Goal: Task Accomplishment & Management: Manage account settings

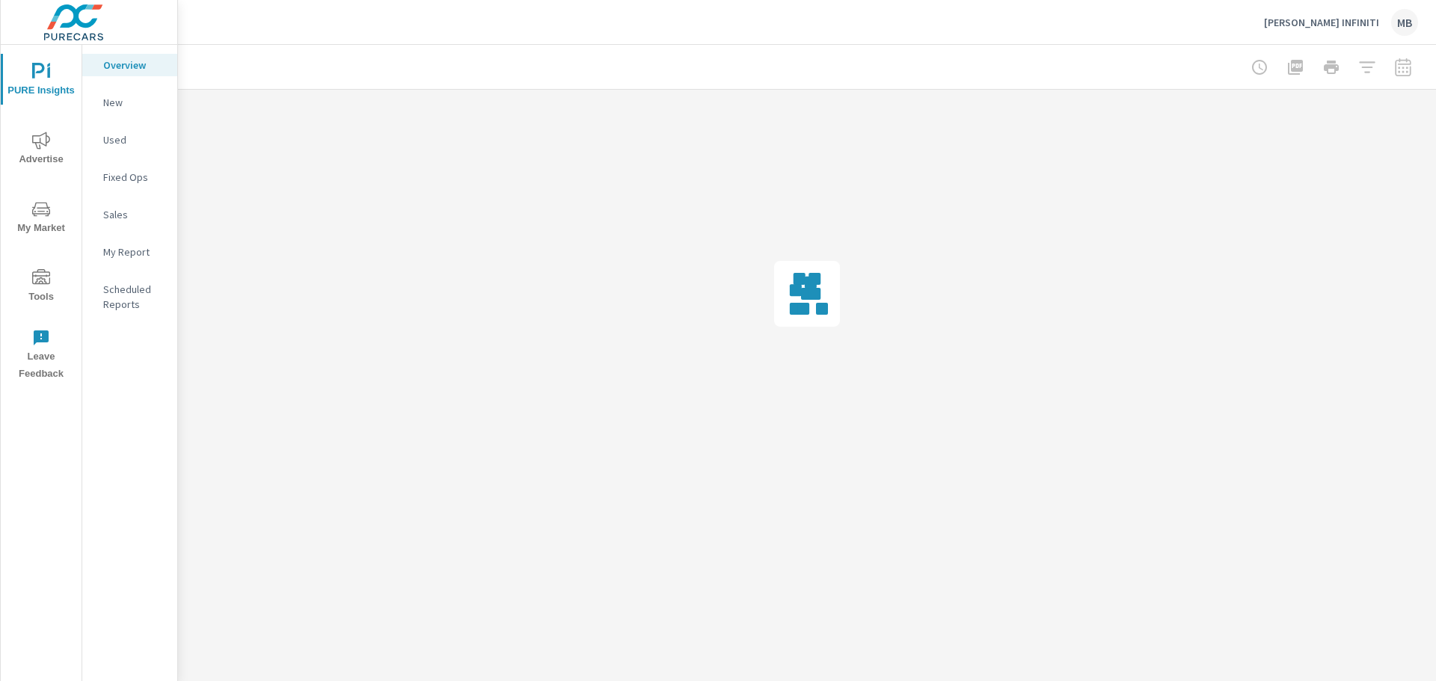
click at [39, 284] on icon "nav menu" at bounding box center [41, 278] width 18 height 18
click at [130, 99] on p "Onsite Offers" at bounding box center [134, 102] width 62 height 15
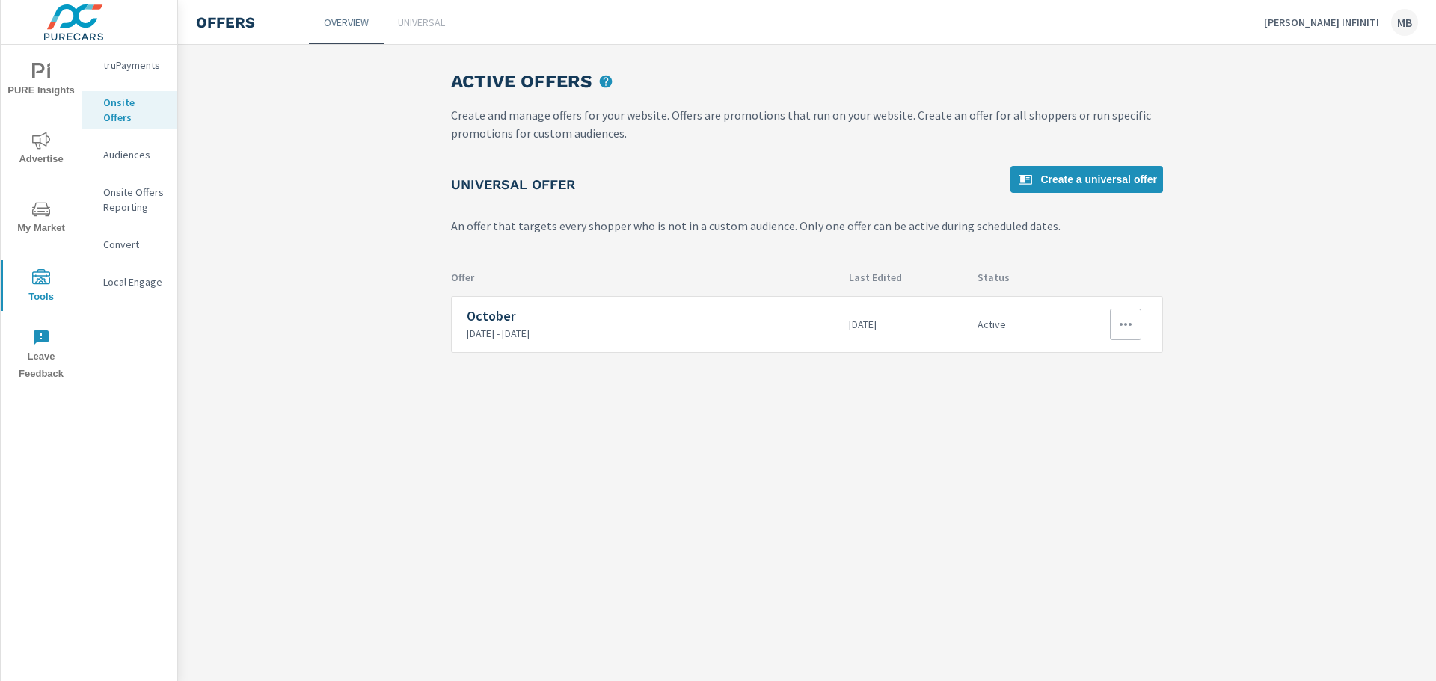
click at [1122, 327] on icon "button" at bounding box center [1126, 325] width 18 height 18
click at [1121, 355] on link "Edit" at bounding box center [1100, 359] width 83 height 36
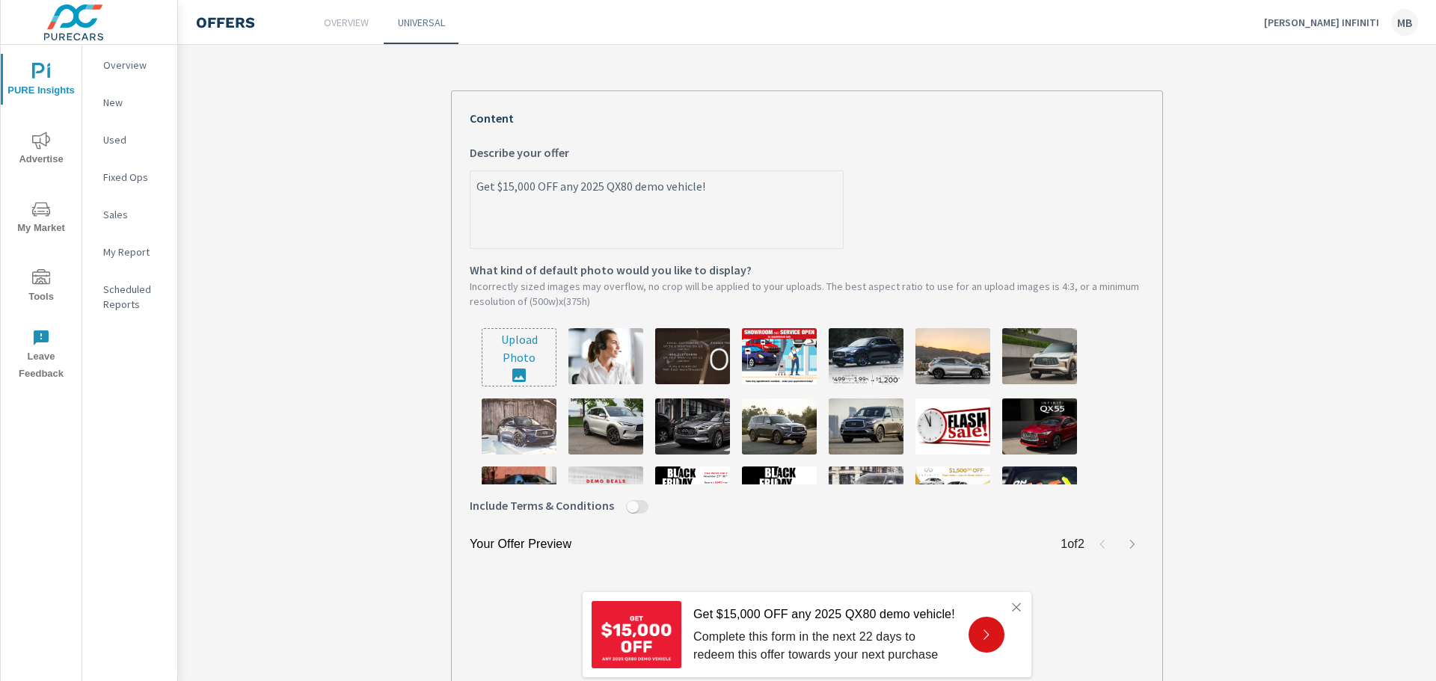
scroll to position [374, 0]
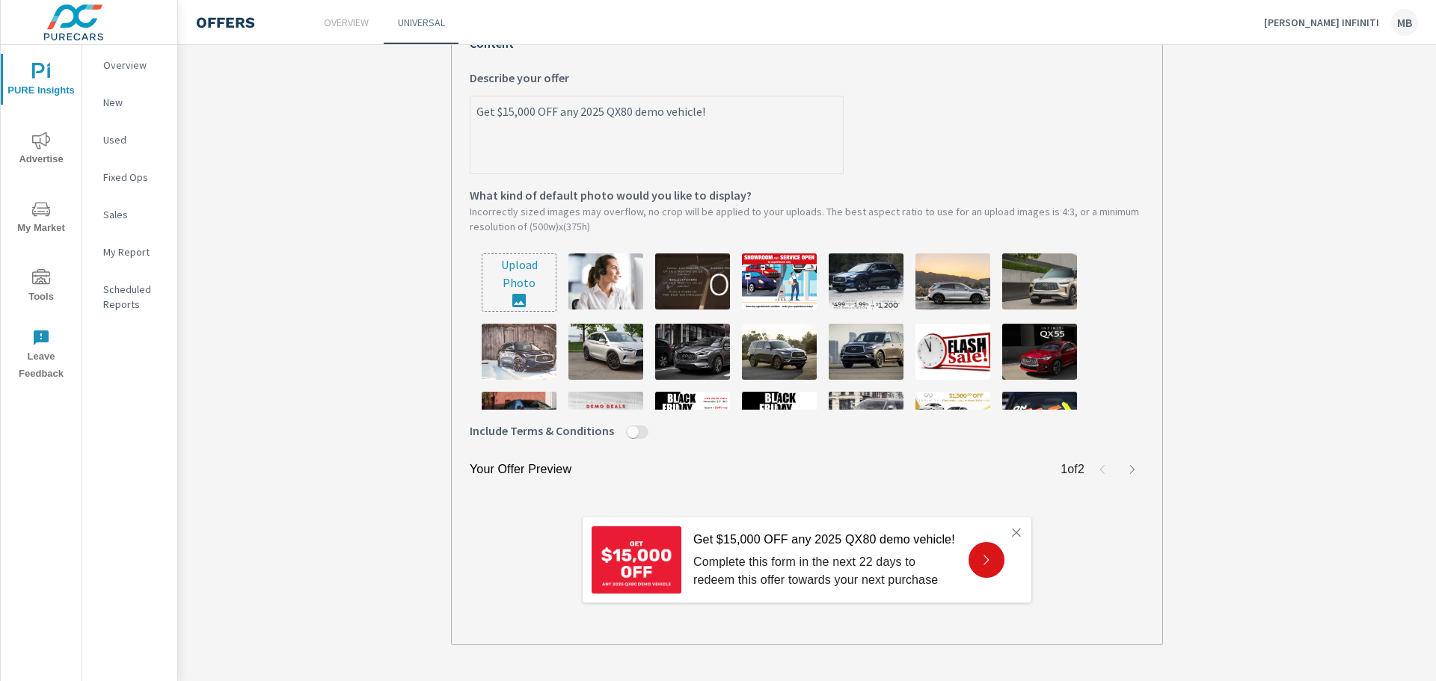
click at [519, 282] on input "file" at bounding box center [518, 282] width 73 height 57
click at [524, 290] on input "file" at bounding box center [518, 282] width 73 height 57
type input "C:\fakepath\Onsite Offer (Exact size).png"
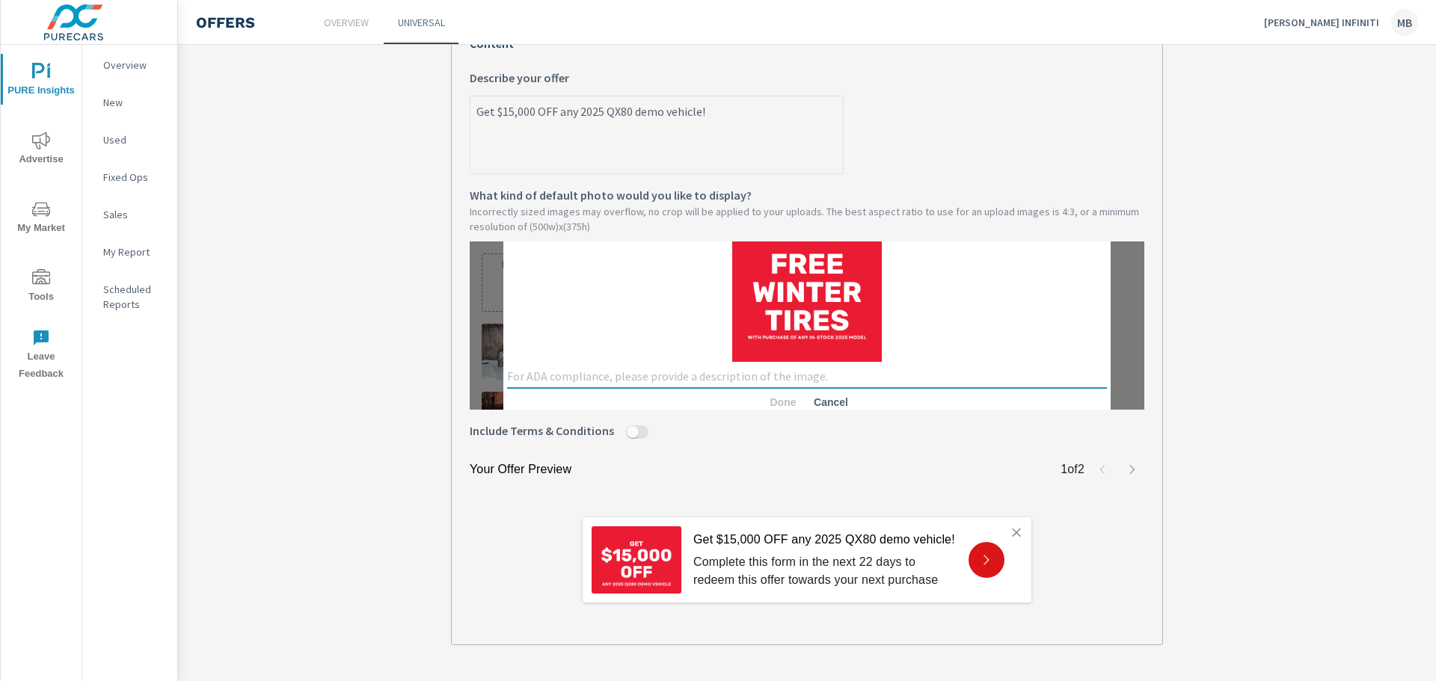
click at [733, 376] on textarea at bounding box center [807, 377] width 600 height 14
type textarea "Free tires"
click at [765, 403] on span "Done" at bounding box center [783, 402] width 36 height 13
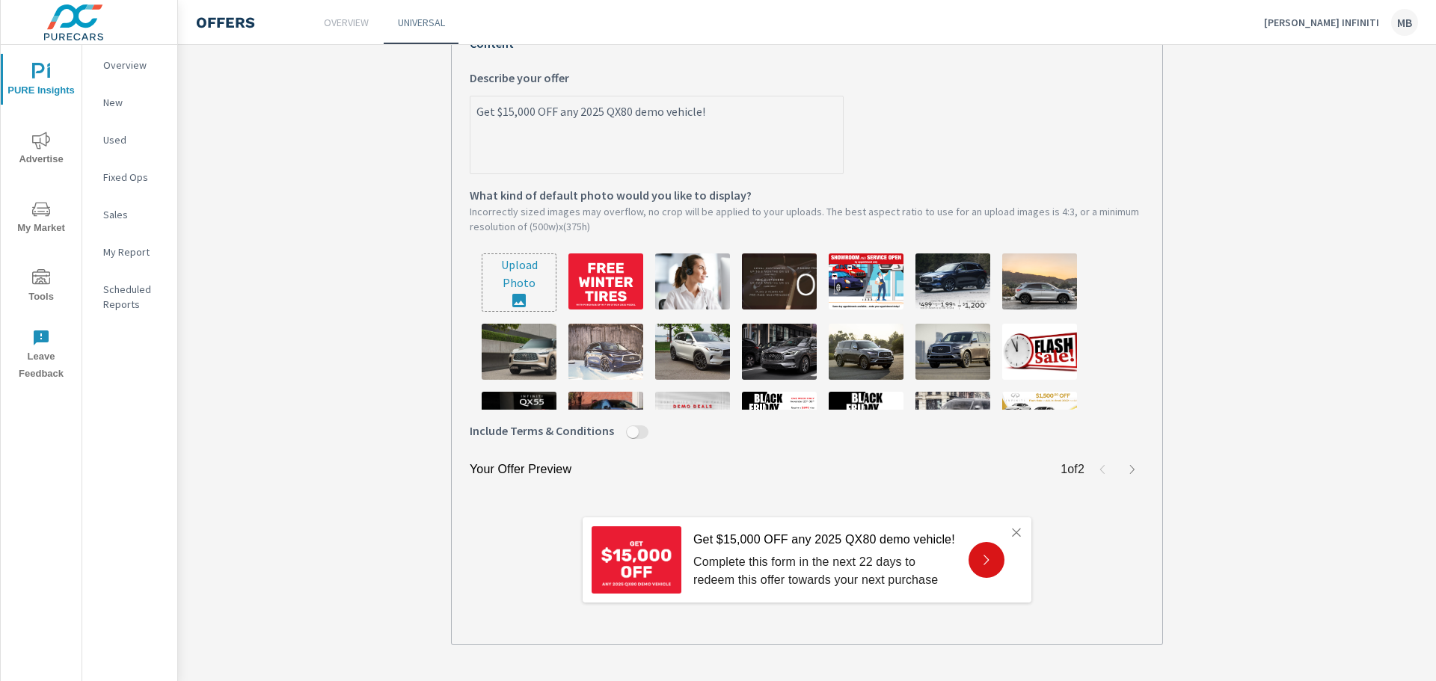
scroll to position [299, 0]
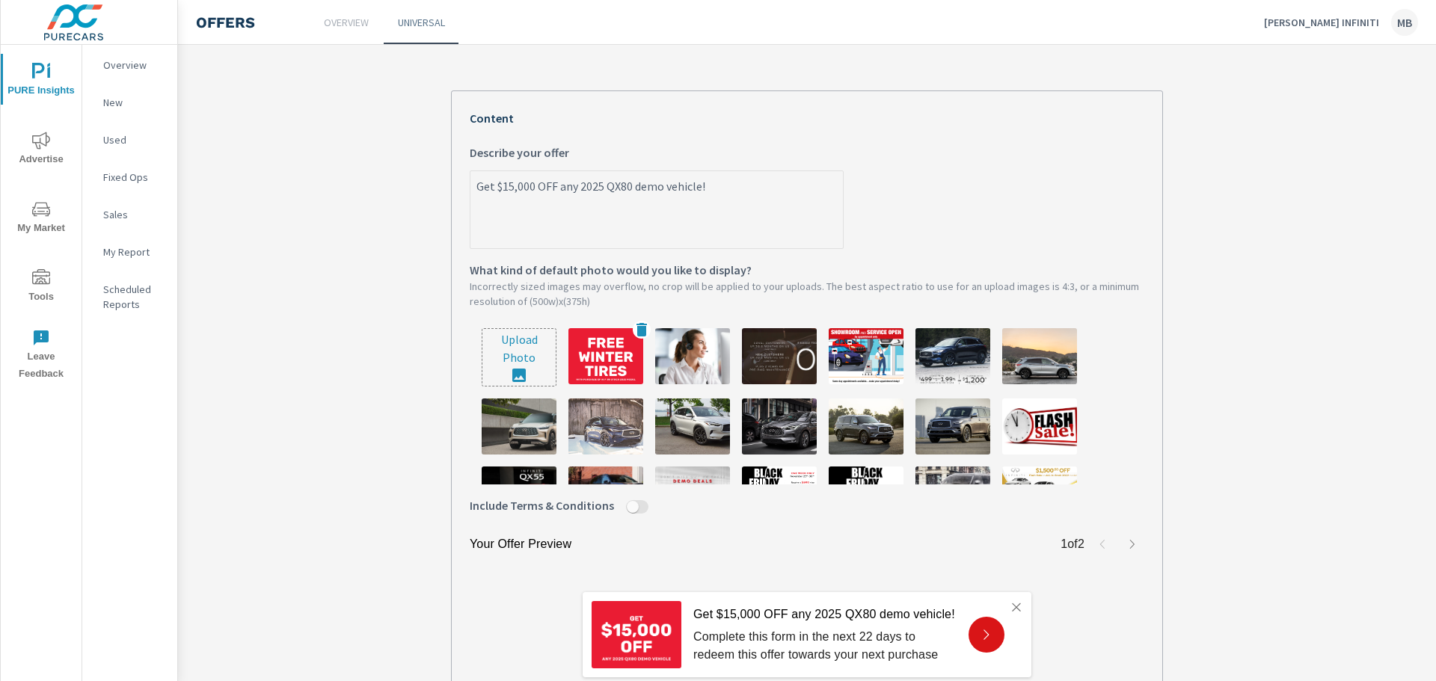
click at [613, 358] on img at bounding box center [605, 356] width 75 height 56
type textarea "x"
drag, startPoint x: 709, startPoint y: 186, endPoint x: 490, endPoint y: 185, distance: 219.2
click at [490, 185] on textarea "Get $15,000 OFF any 2025 QX80 demo vehicle!" at bounding box center [656, 211] width 373 height 75
type textarea "Get F"
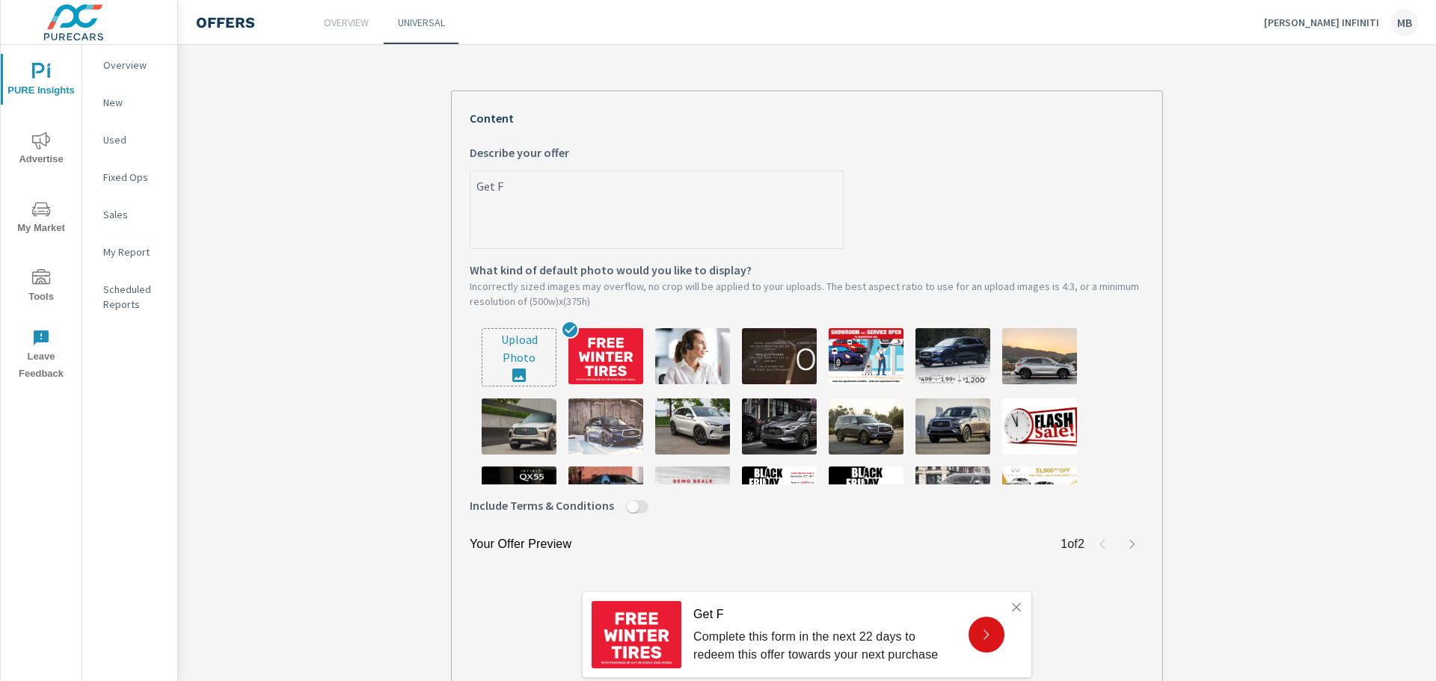
type textarea "x"
type textarea "Get FR"
type textarea "x"
type textarea "Get FRE"
type textarea "x"
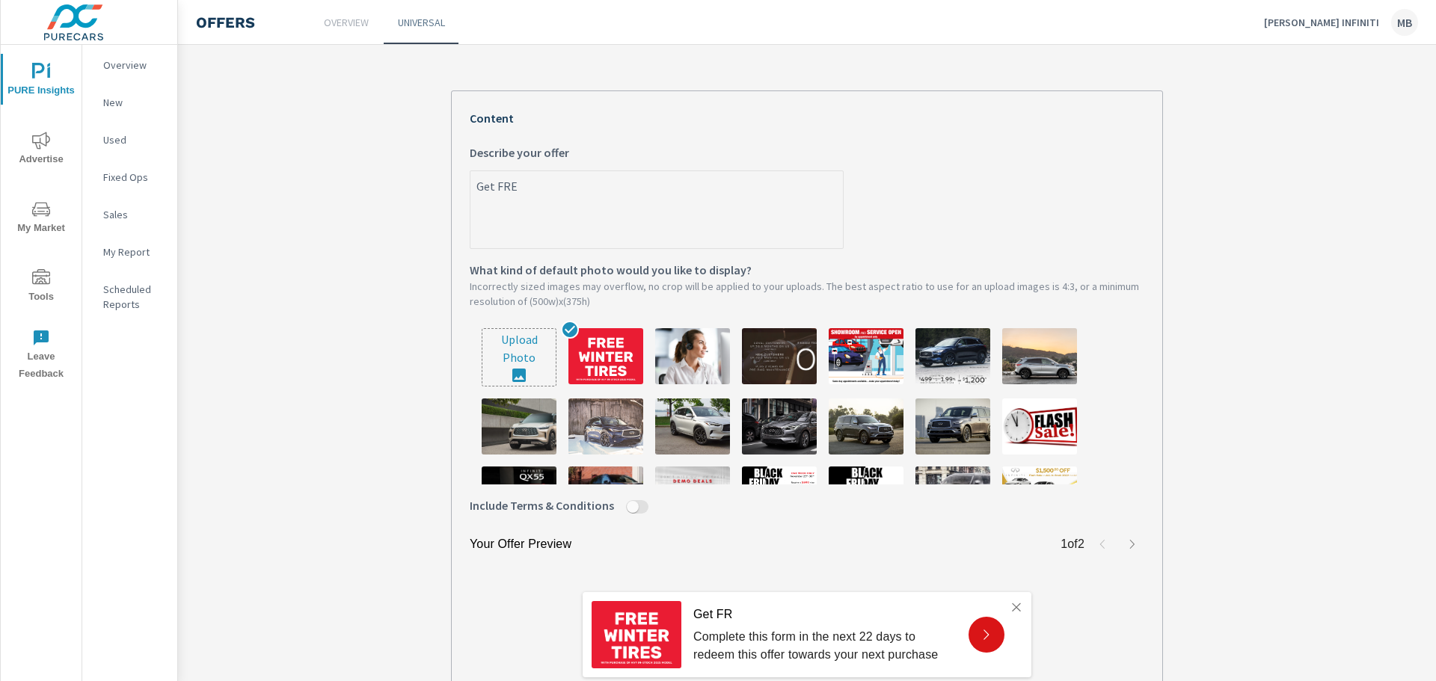
type textarea "Get FREE"
type textarea "x"
type textarea "Get FREE"
type textarea "x"
type textarea "Get FREE W"
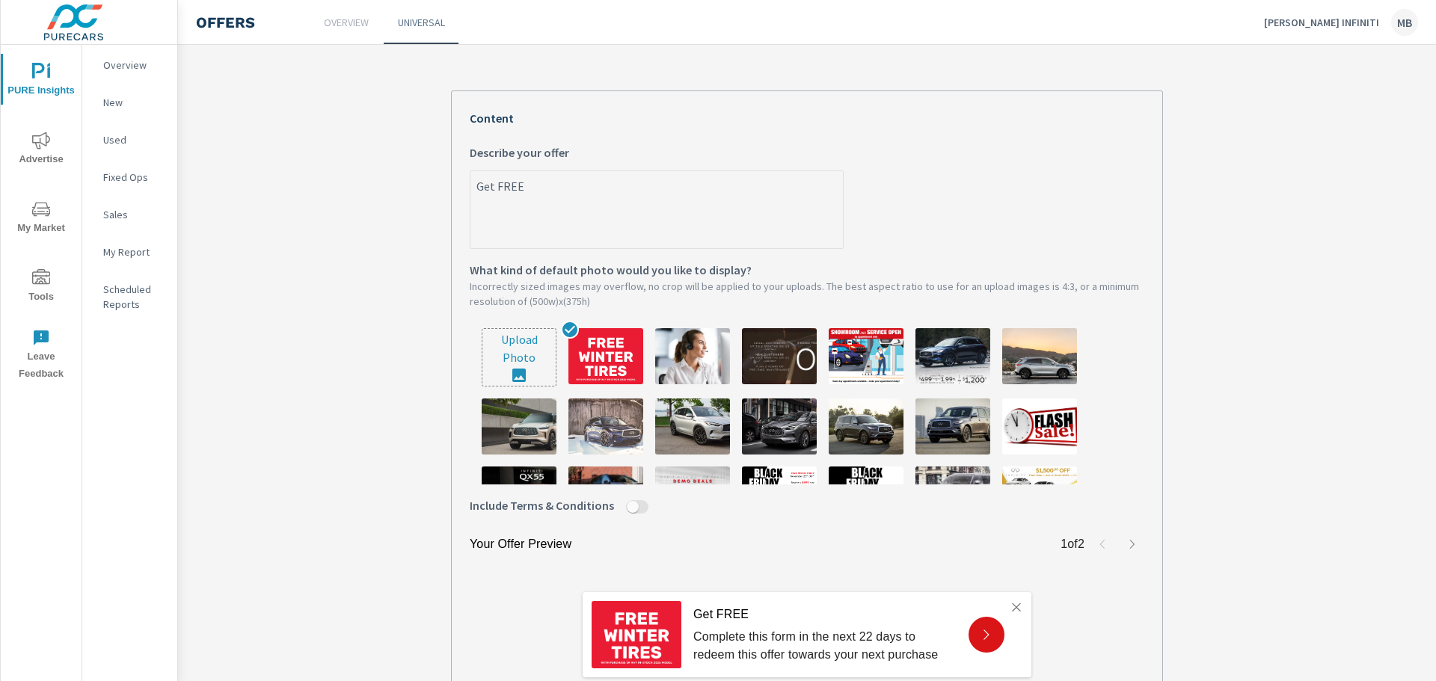
type textarea "x"
type textarea "Get FREE"
type textarea "x"
type textarea "Get FREE w"
type textarea "x"
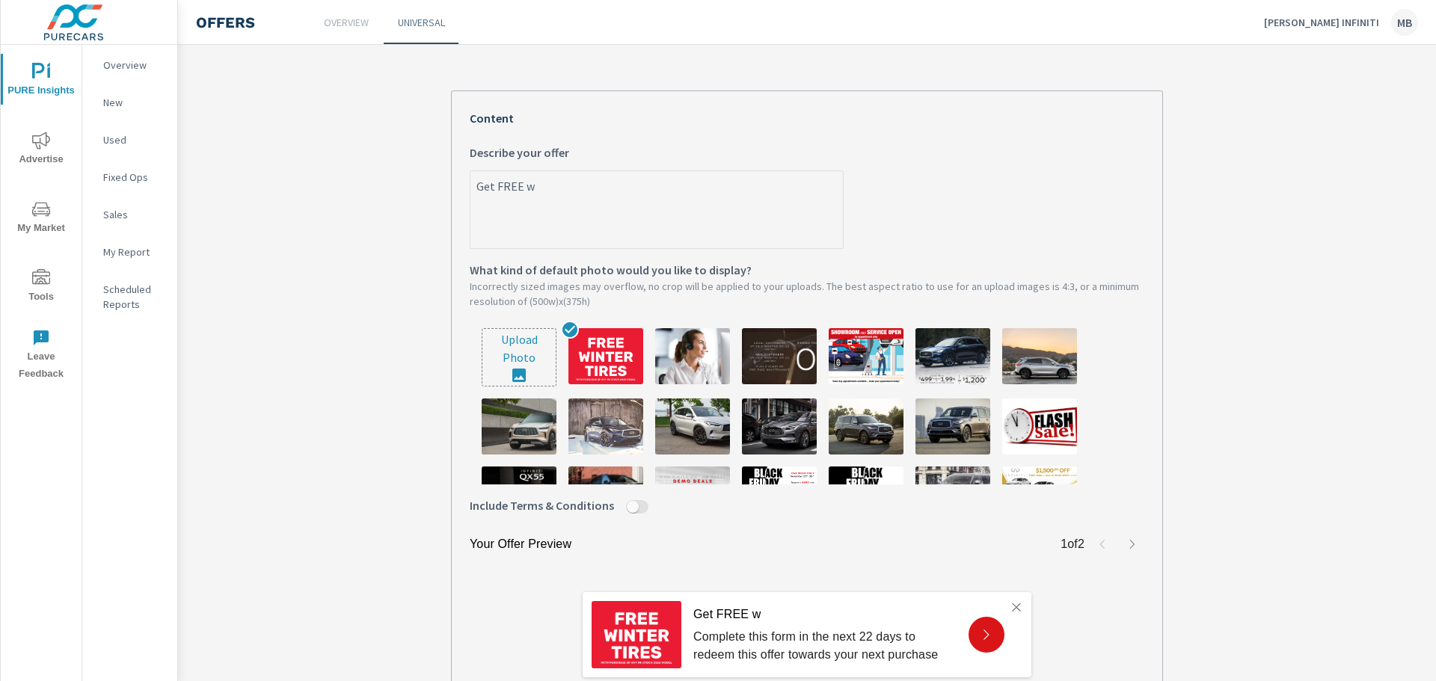
type textarea "Get FREE wi"
type textarea "x"
type textarea "Get FREE win"
type textarea "x"
type textarea "Get FREE [PERSON_NAME]"
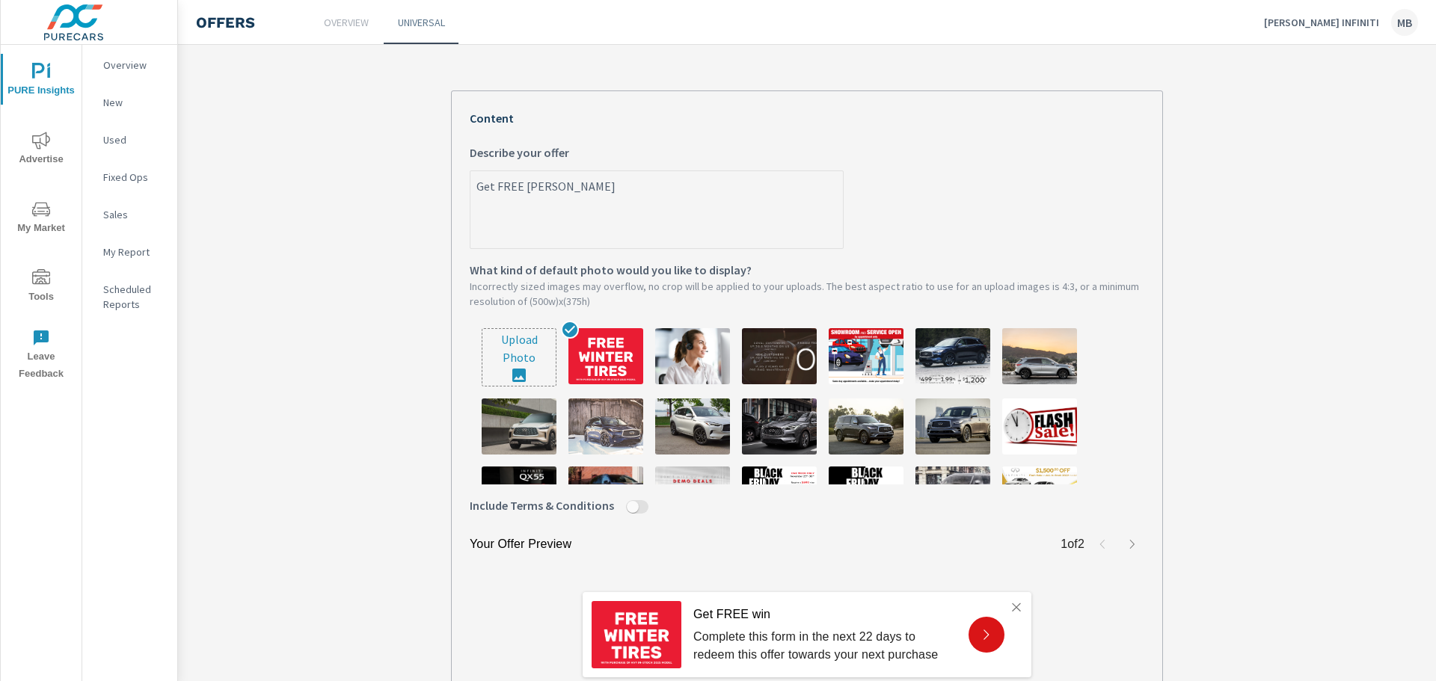
type textarea "x"
type textarea "Get FREE winte"
type textarea "x"
type textarea "Get FREE winter"
type textarea "x"
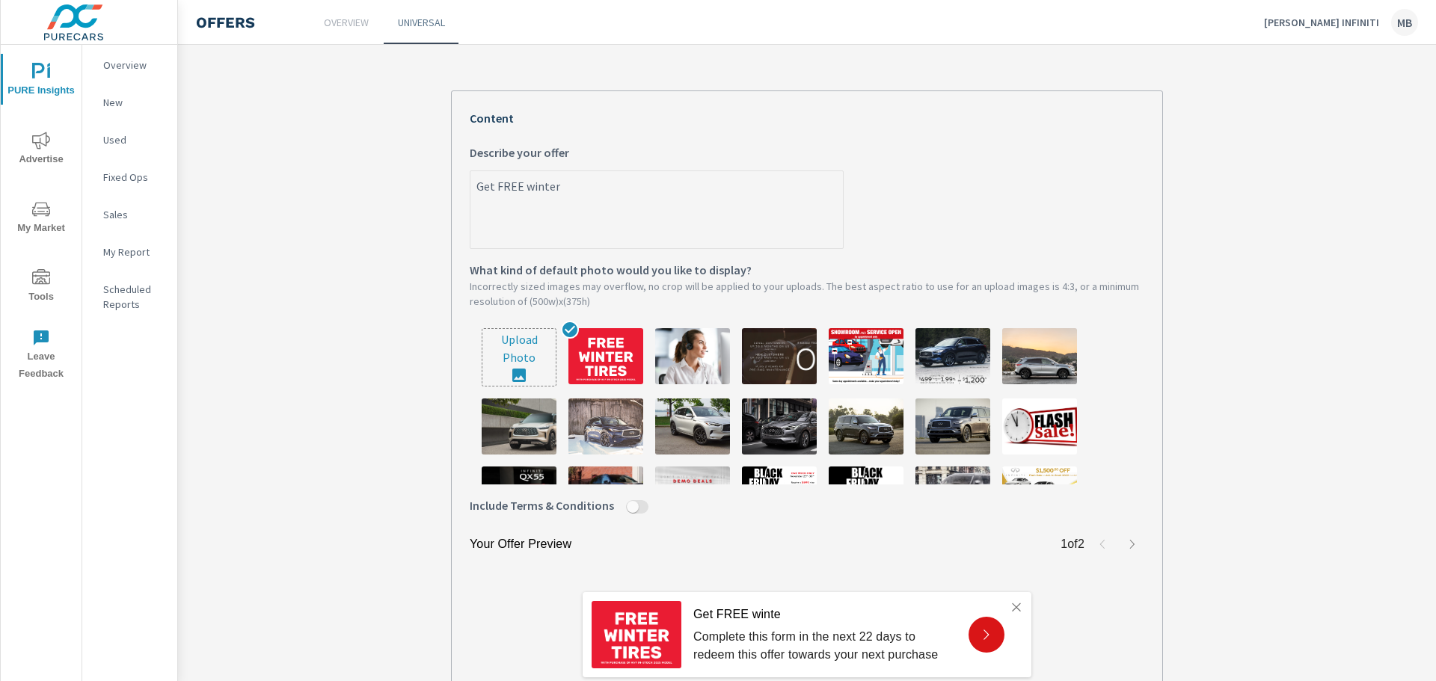
type textarea "Get FREE winter"
type textarea "x"
type textarea "Get FREE winter t"
type textarea "x"
type textarea "Get FREE winter tr"
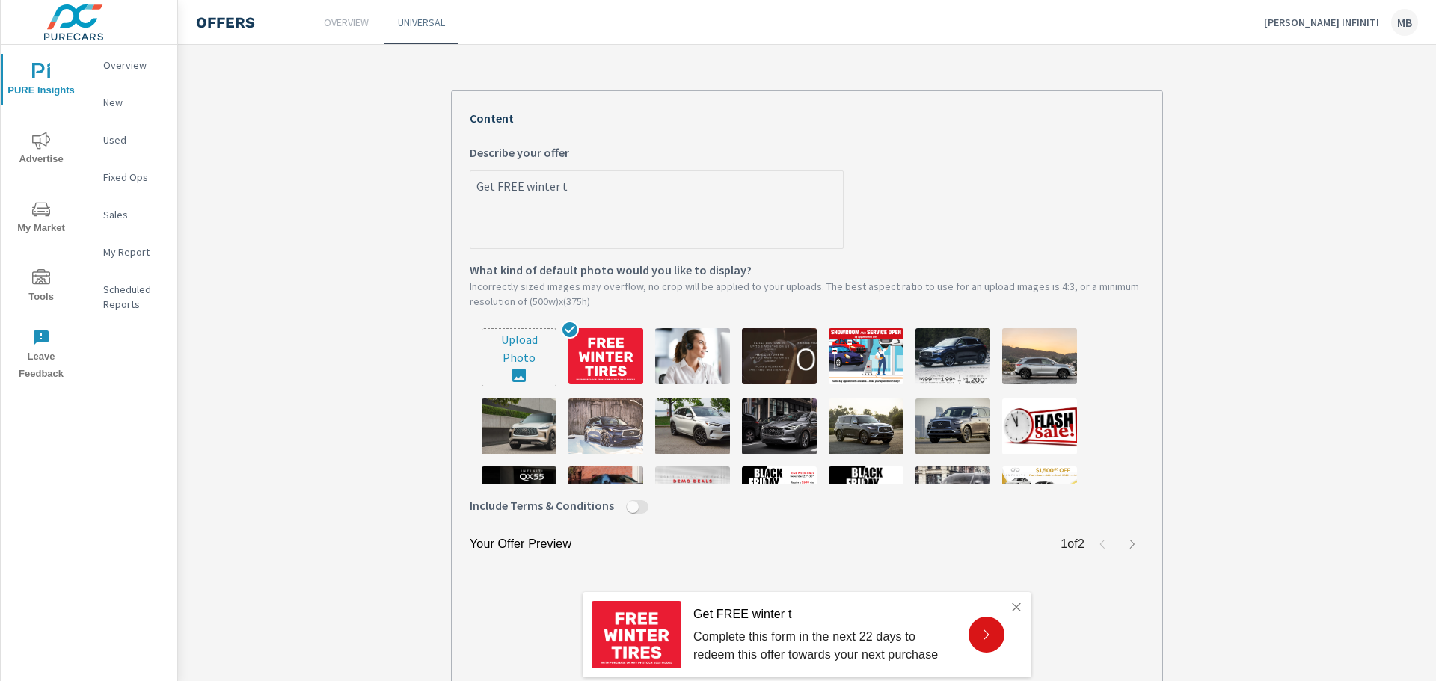
type textarea "x"
type textarea "Get FREE winter tre"
type textarea "x"
type textarea "Get FREE winter tr"
type textarea "x"
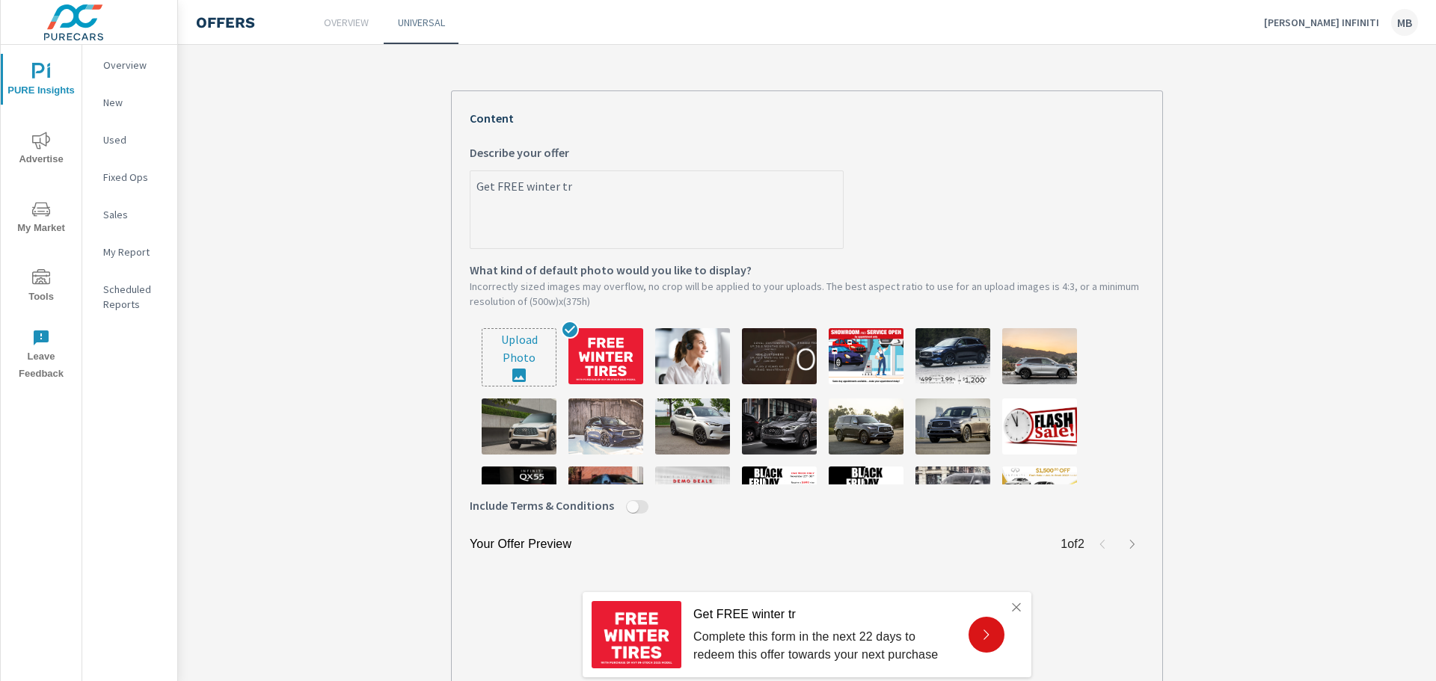
type textarea "Get FREE winter t"
type textarea "x"
type textarea "Get FREE winter ti"
type textarea "x"
type textarea "Get FREE winter tir"
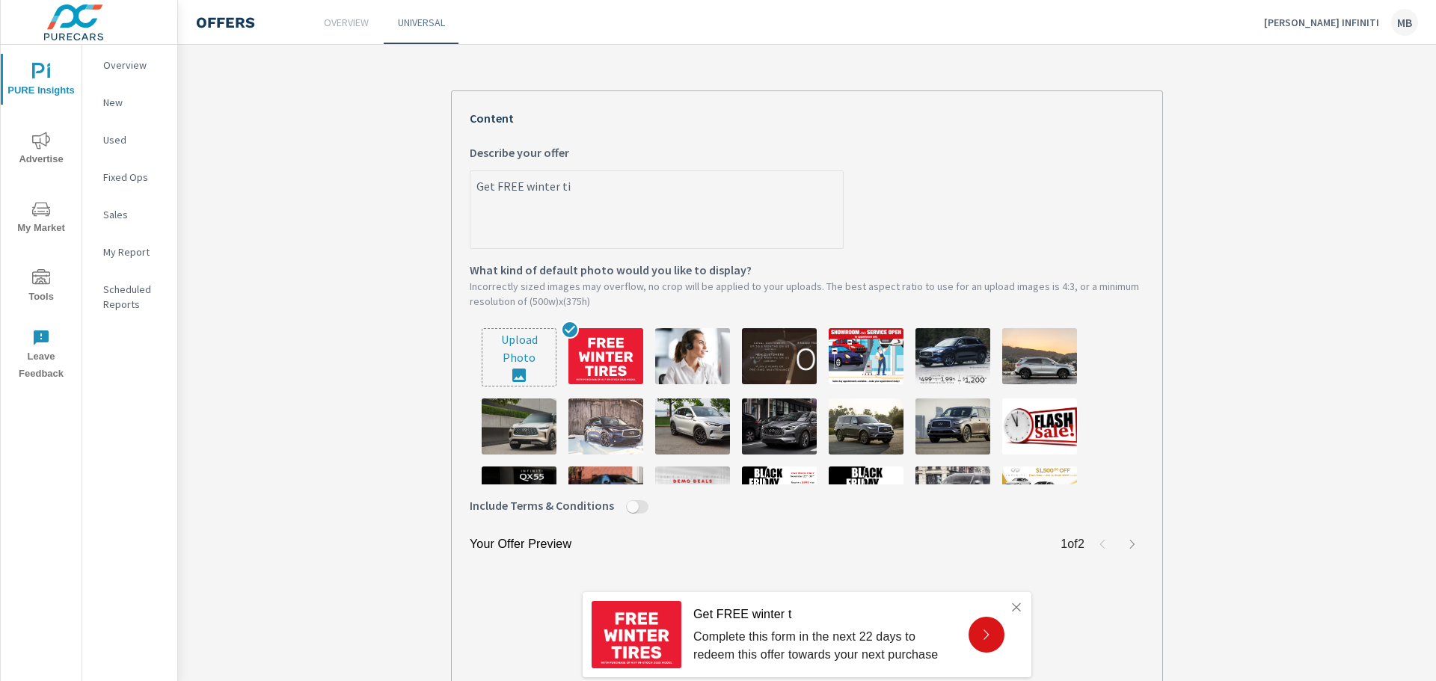
type textarea "x"
type textarea "Get FREE winter tire"
type textarea "x"
type textarea "Get FREE winter tires"
type textarea "x"
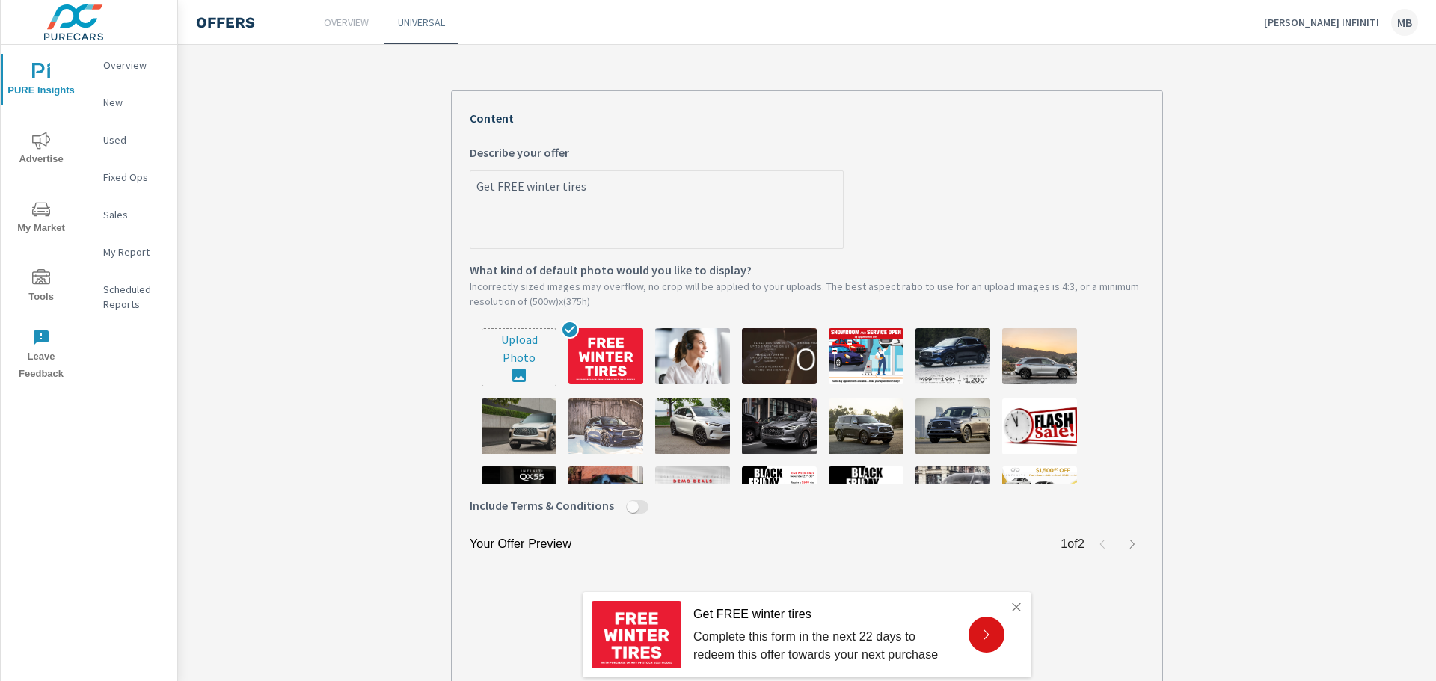
type textarea "Get FREE winter tires"
type textarea "x"
type textarea "Get FREE winter tires w"
type textarea "x"
type textarea "Get FREE winter tires wi"
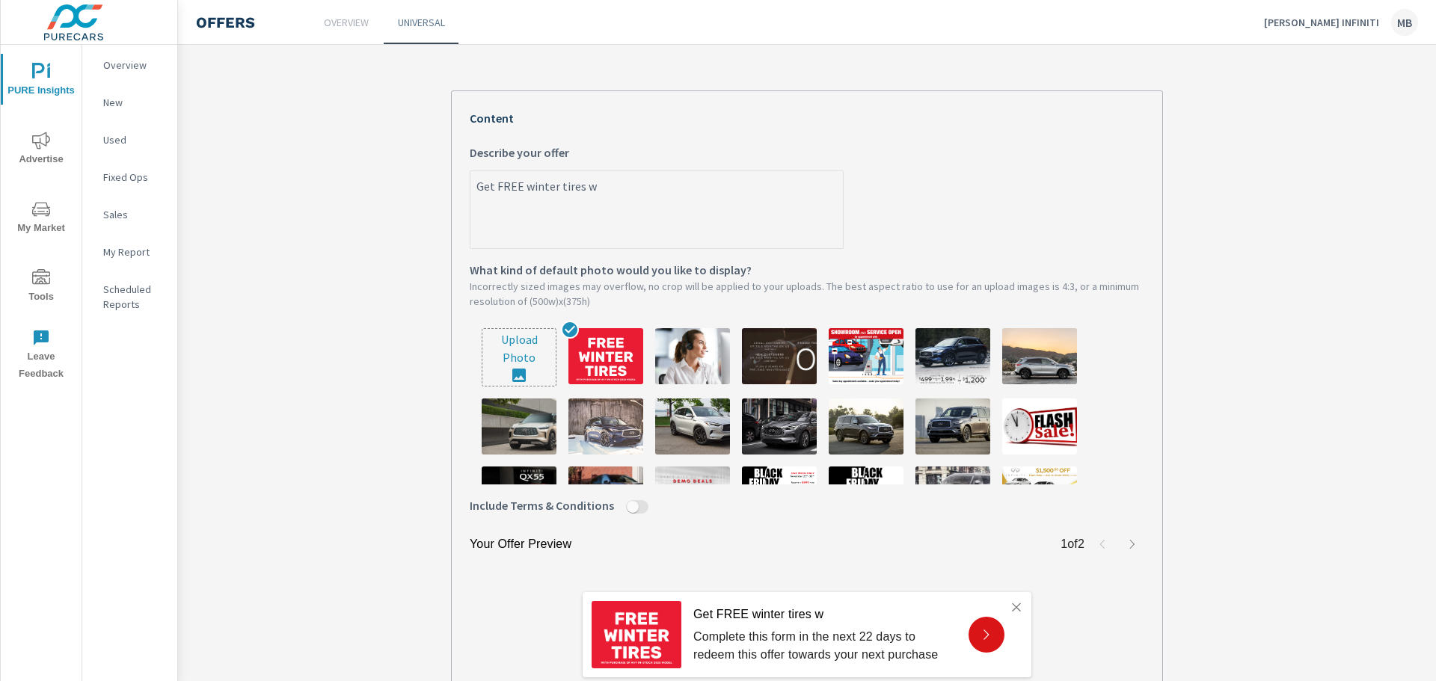
type textarea "x"
type textarea "Get FREE winter tires wit"
type textarea "x"
type textarea "Get FREE winter tires with"
type textarea "x"
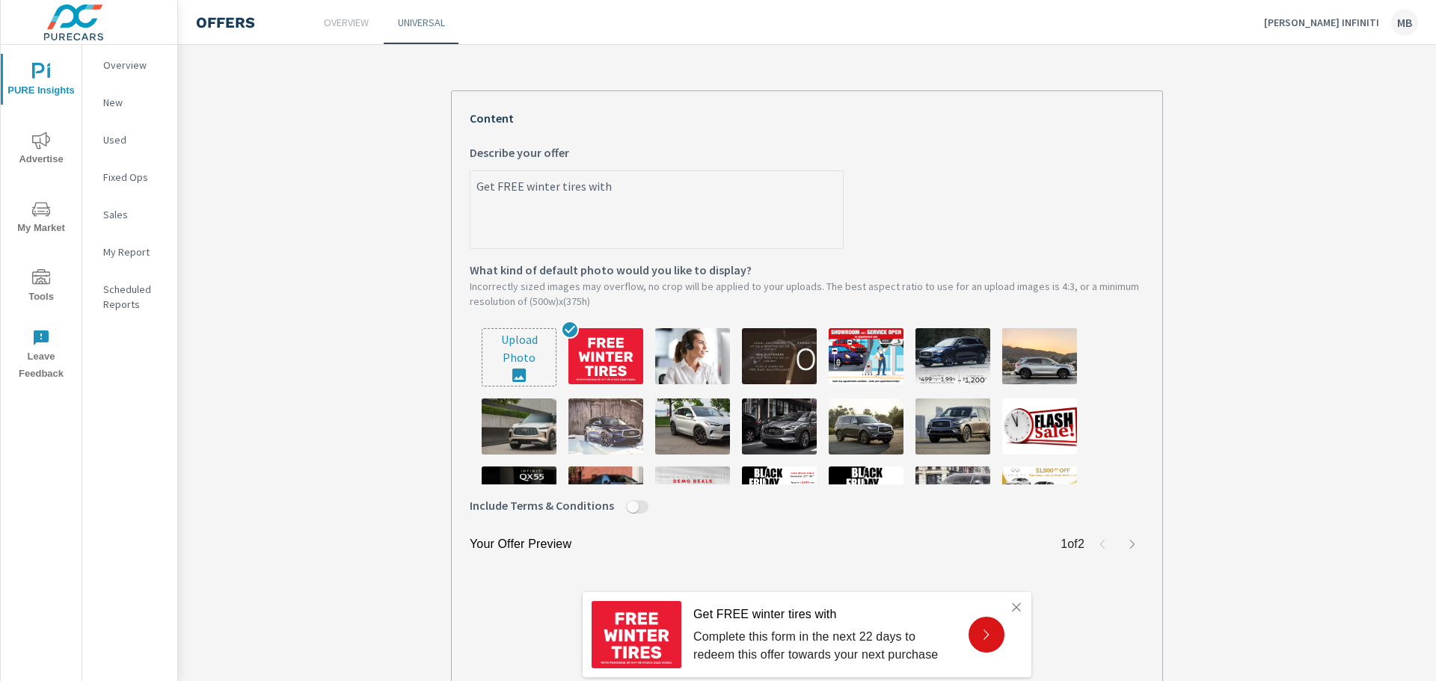
type textarea "Get FREE winter tires with"
type textarea "x"
type textarea "Get FREE winter tires with a"
type textarea "x"
type textarea "Get FREE winter tires with an"
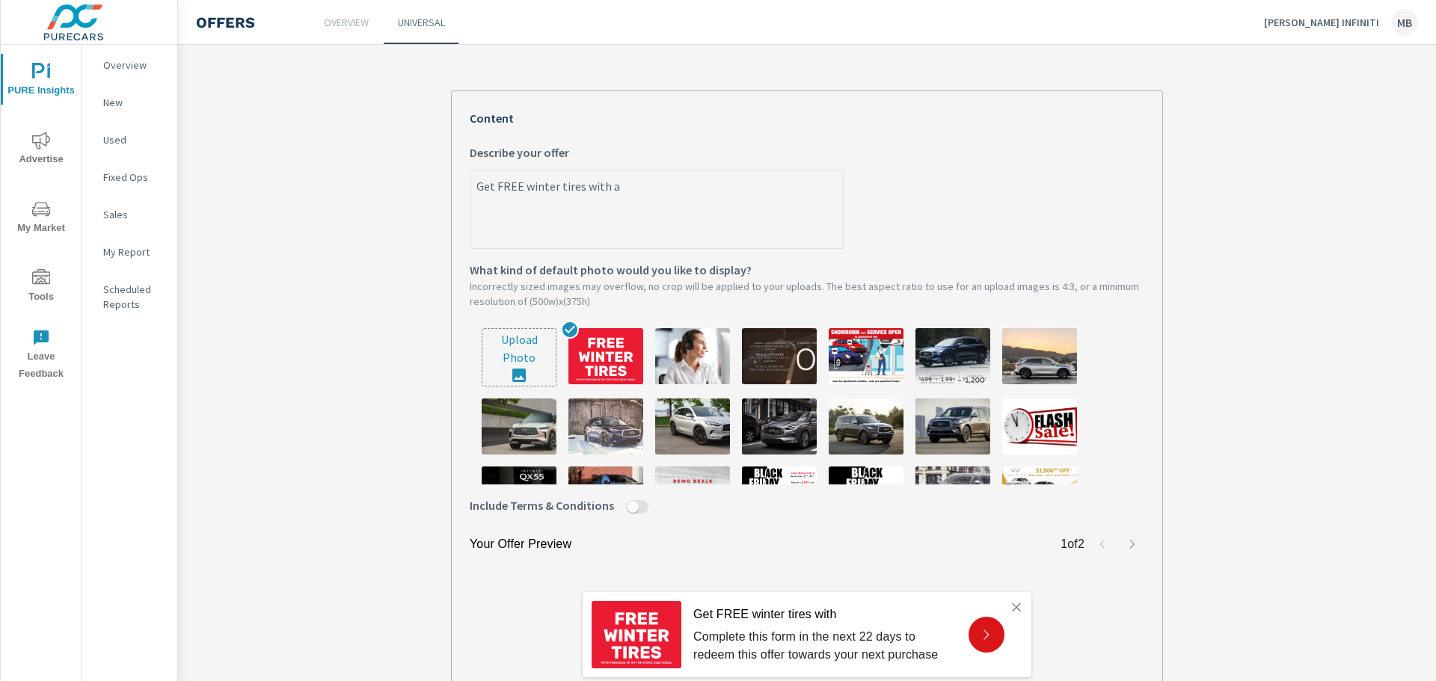
type textarea "x"
type textarea "Get FREE winter tires with any"
type textarea "x"
type textarea "Get FREE winter tires with any"
type textarea "x"
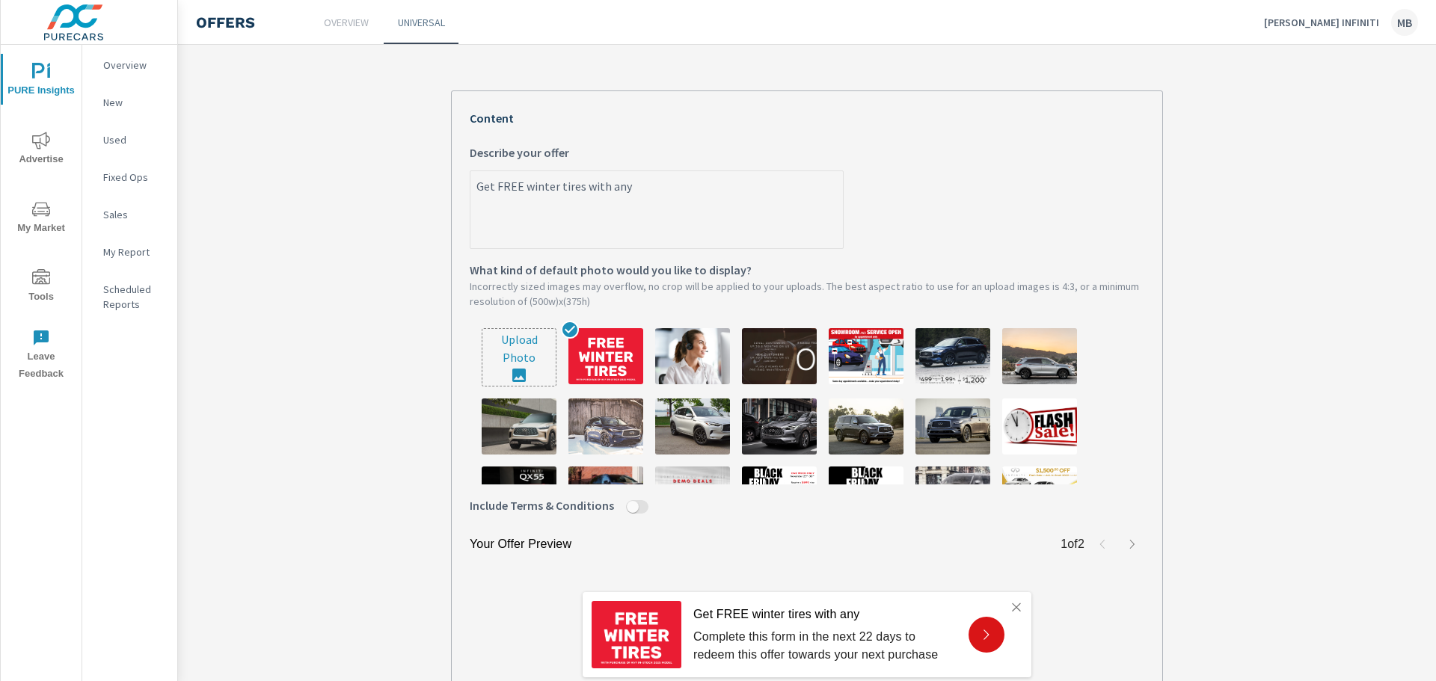
type textarea "Get FREE winter tires with any p"
type textarea "x"
type textarea "Get FREE winter tires with any pu"
type textarea "x"
type textarea "Get FREE winter tires with any pur"
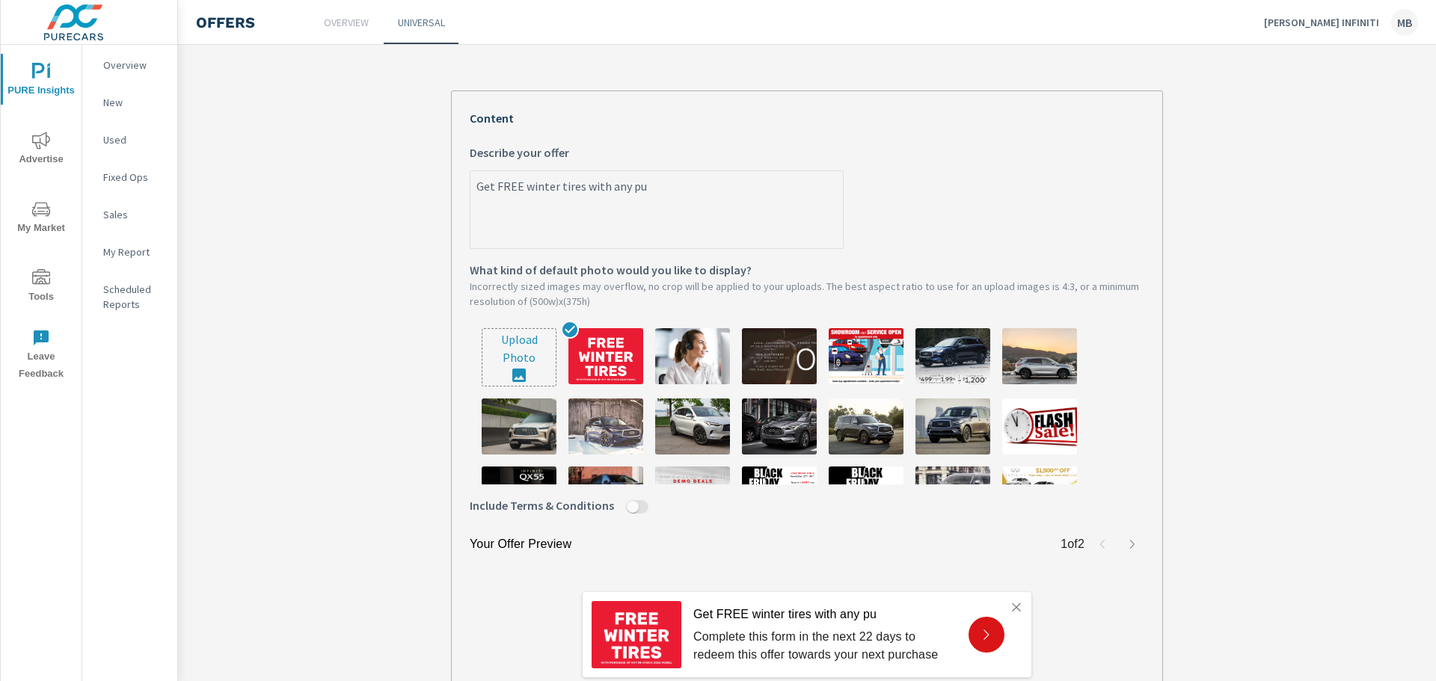
type textarea "x"
type textarea "Get FREE winter tires with any purc"
type textarea "x"
type textarea "Get FREE winter tires with any purch"
type textarea "x"
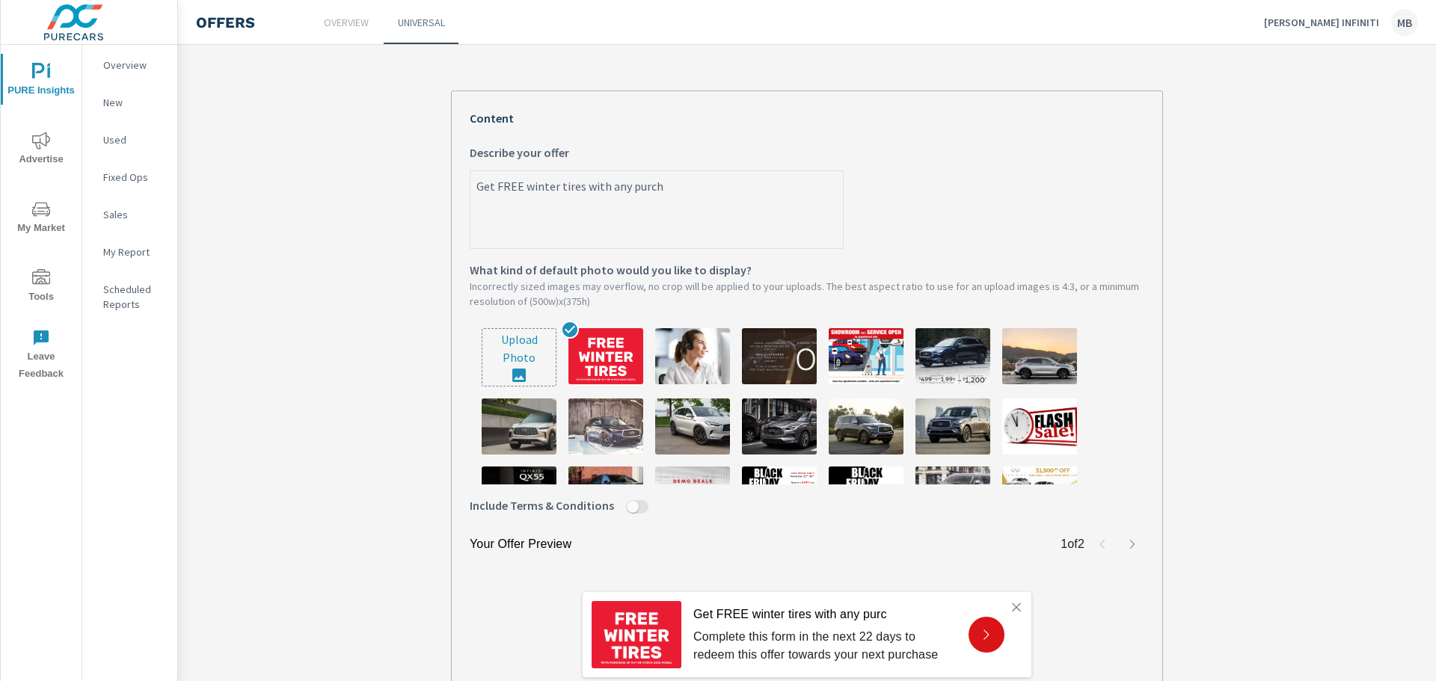
type textarea "Get FREE winter tires with any purcha"
type textarea "x"
type textarea "Get FREE winter tires with any purchas"
type textarea "x"
type textarea "Get FREE winter tires with any purcha"
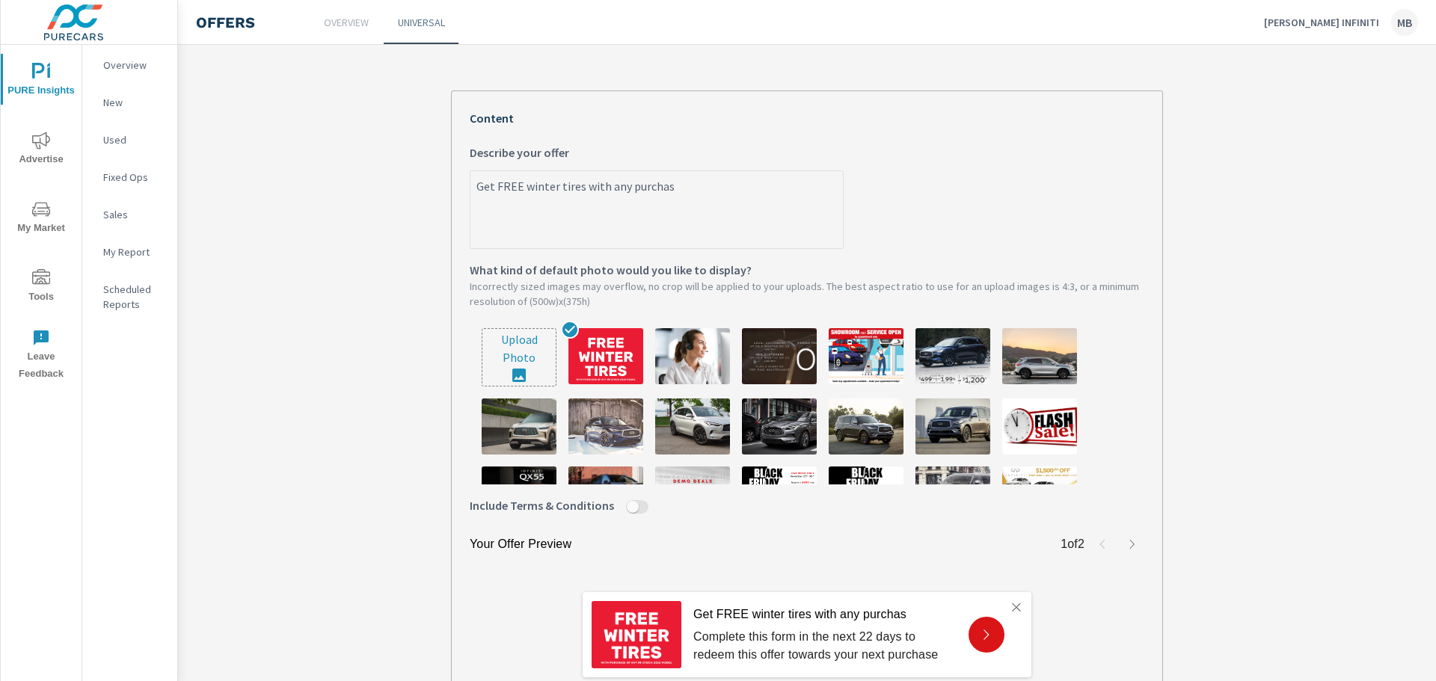
type textarea "x"
type textarea "Get FREE winter tires with any purch"
type textarea "x"
type textarea "Get FREE winter tires with any"
type textarea "x"
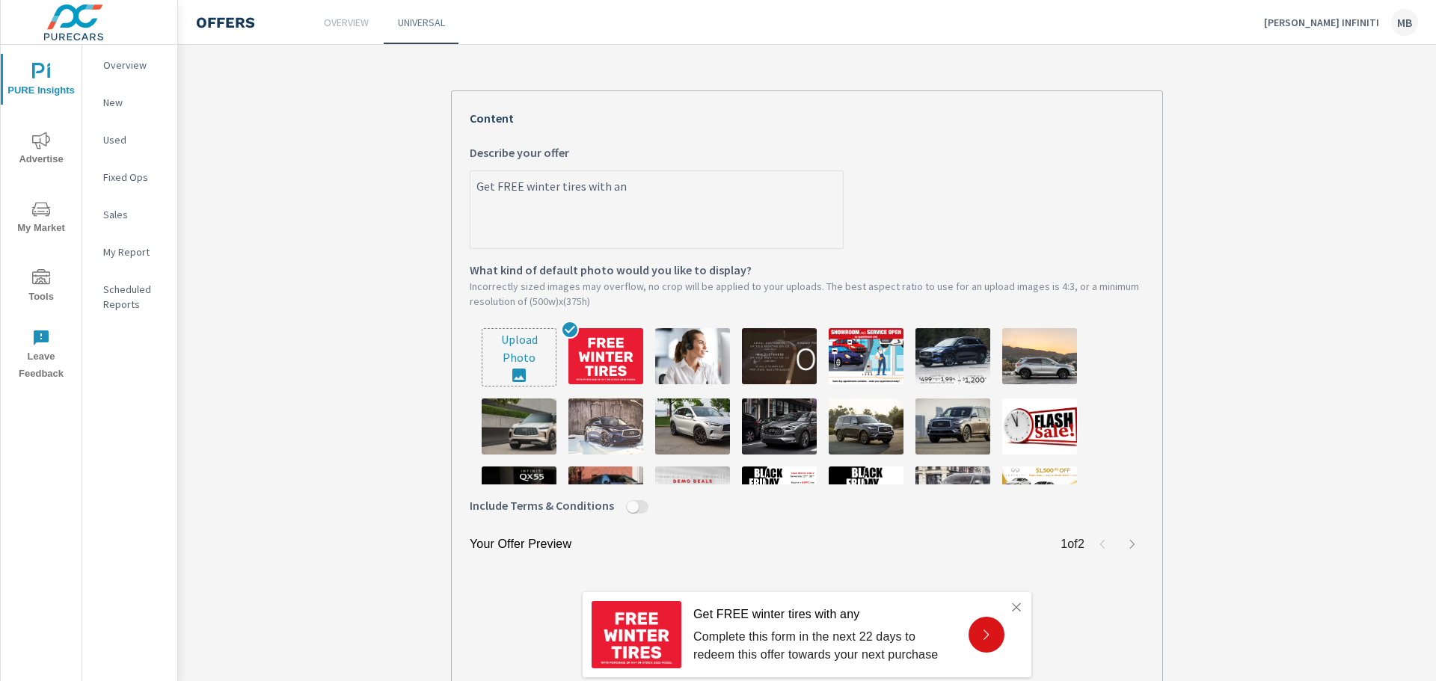
type textarea "Get FREE winter tires with a"
type textarea "x"
type textarea "Get FREE winter tires with"
type textarea "x"
type textarea "Get FREE winter tires wit"
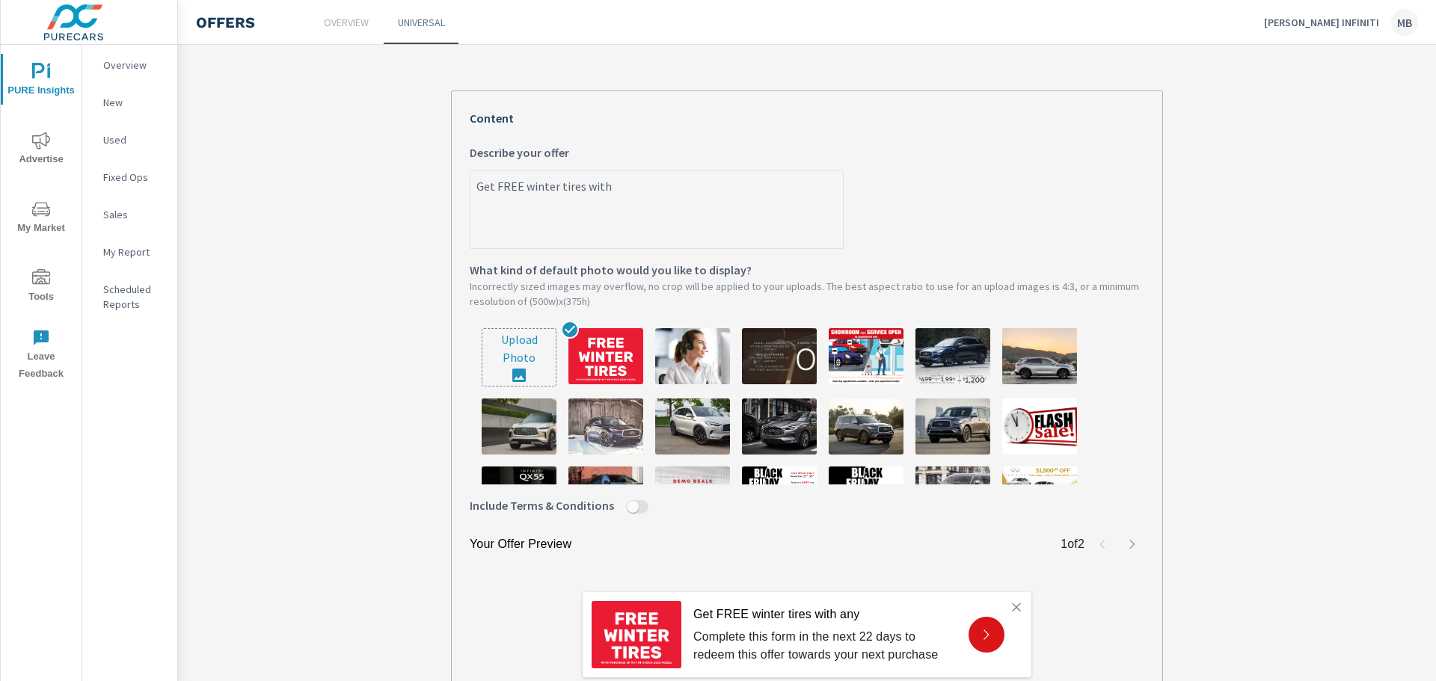
type textarea "x"
type textarea "Get FREE winter tires wi"
type textarea "x"
type textarea "Get FREE winter tires wit"
type textarea "x"
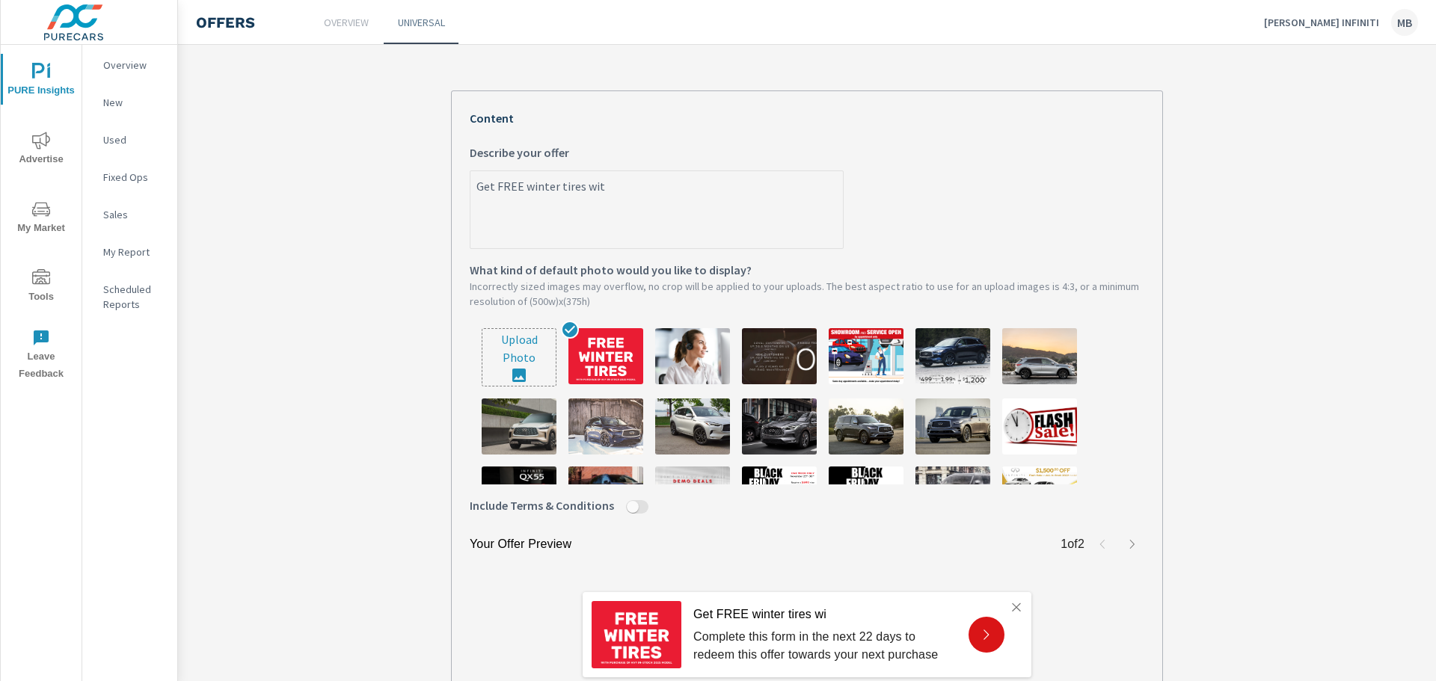
type textarea "Get FREE winter tires with"
type textarea "x"
type textarea "Get FREE winter tires with"
type textarea "x"
type textarea "Get FREE winter tires with p"
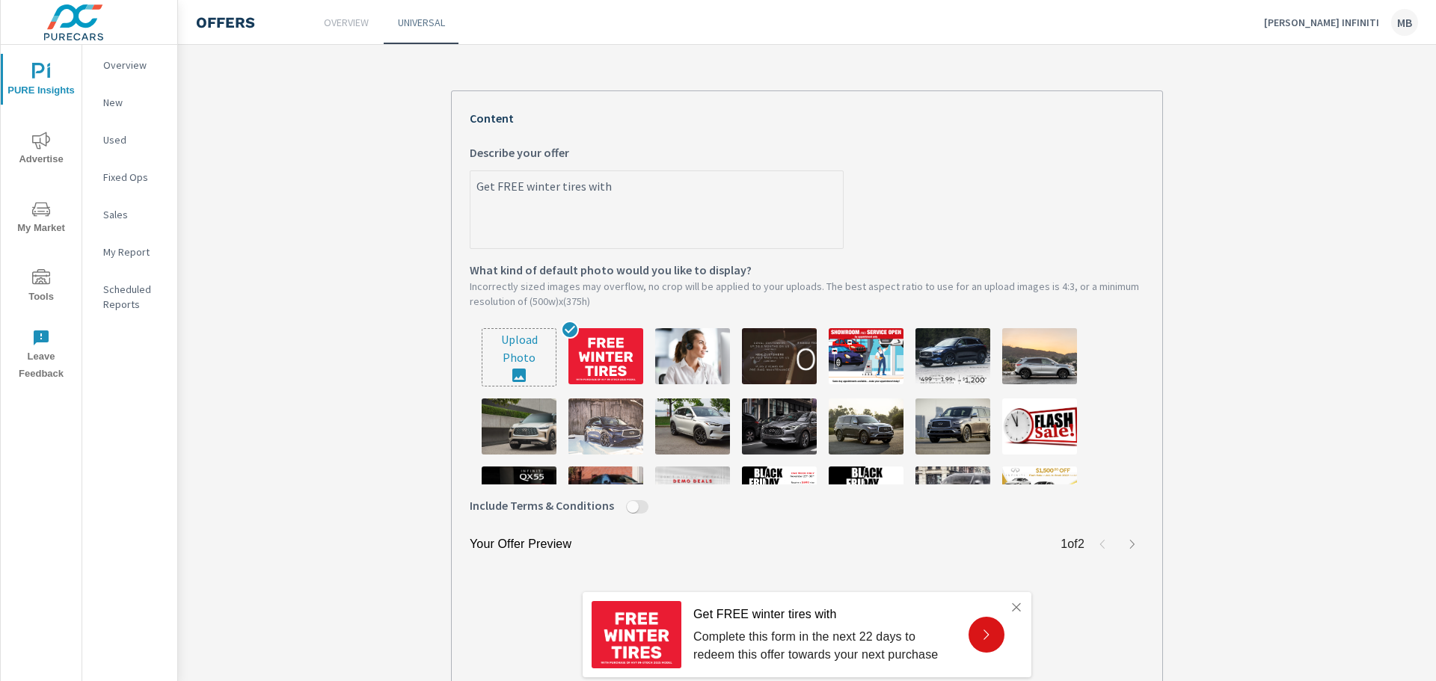
type textarea "x"
type textarea "Get FREE winter tires with pu"
type textarea "x"
type textarea "Get FREE winter tires with pur"
type textarea "x"
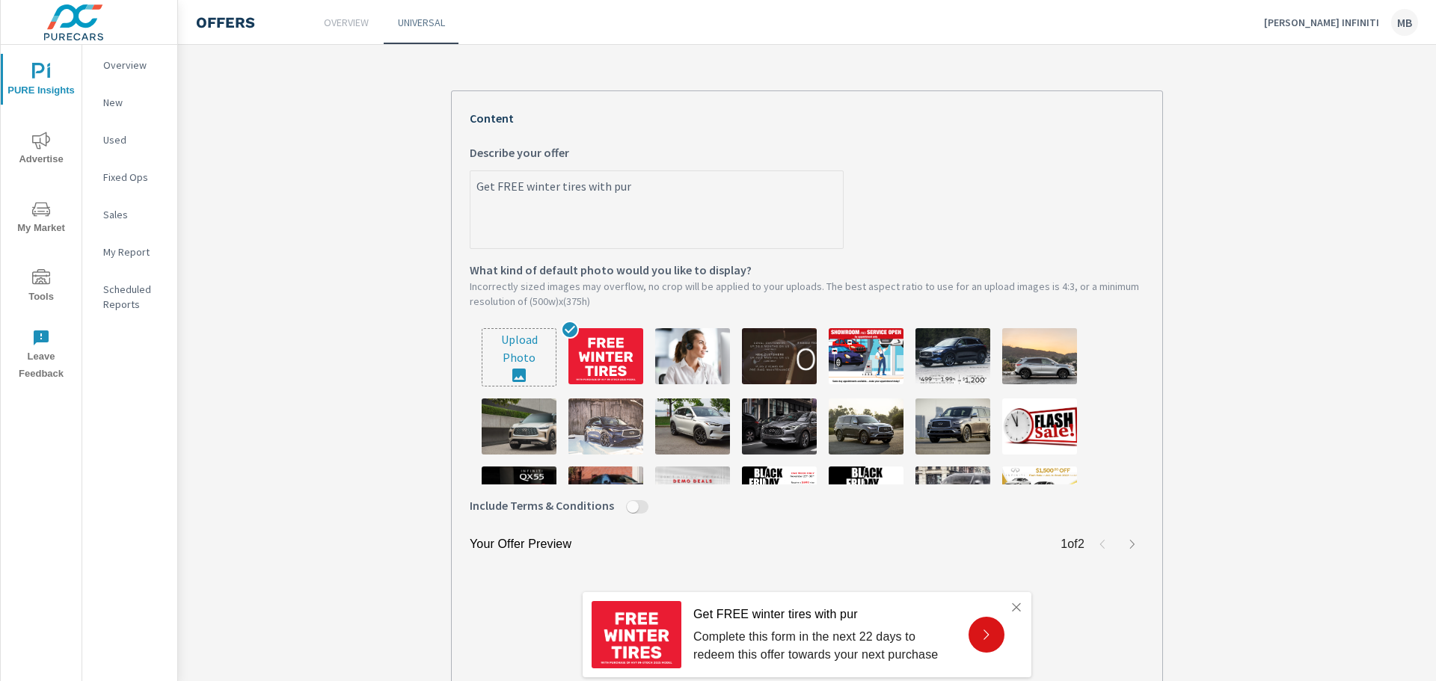
type textarea "Get FREE winter tires with purc"
type textarea "x"
type textarea "Get FREE winter tires with purch"
type textarea "x"
type textarea "Get FREE winter tires with purcha"
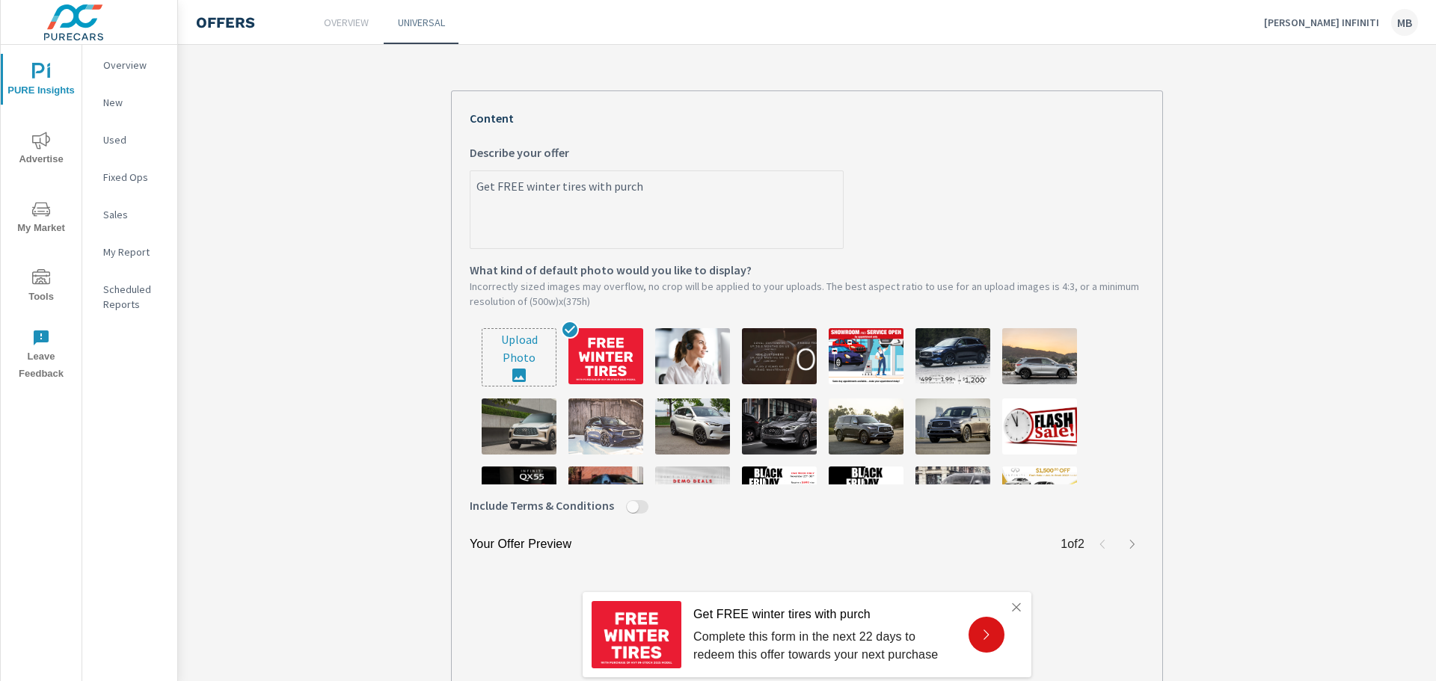
type textarea "x"
type textarea "Get FREE winter tires with purchas"
type textarea "x"
type textarea "Get FREE winter tires with purchase"
type textarea "x"
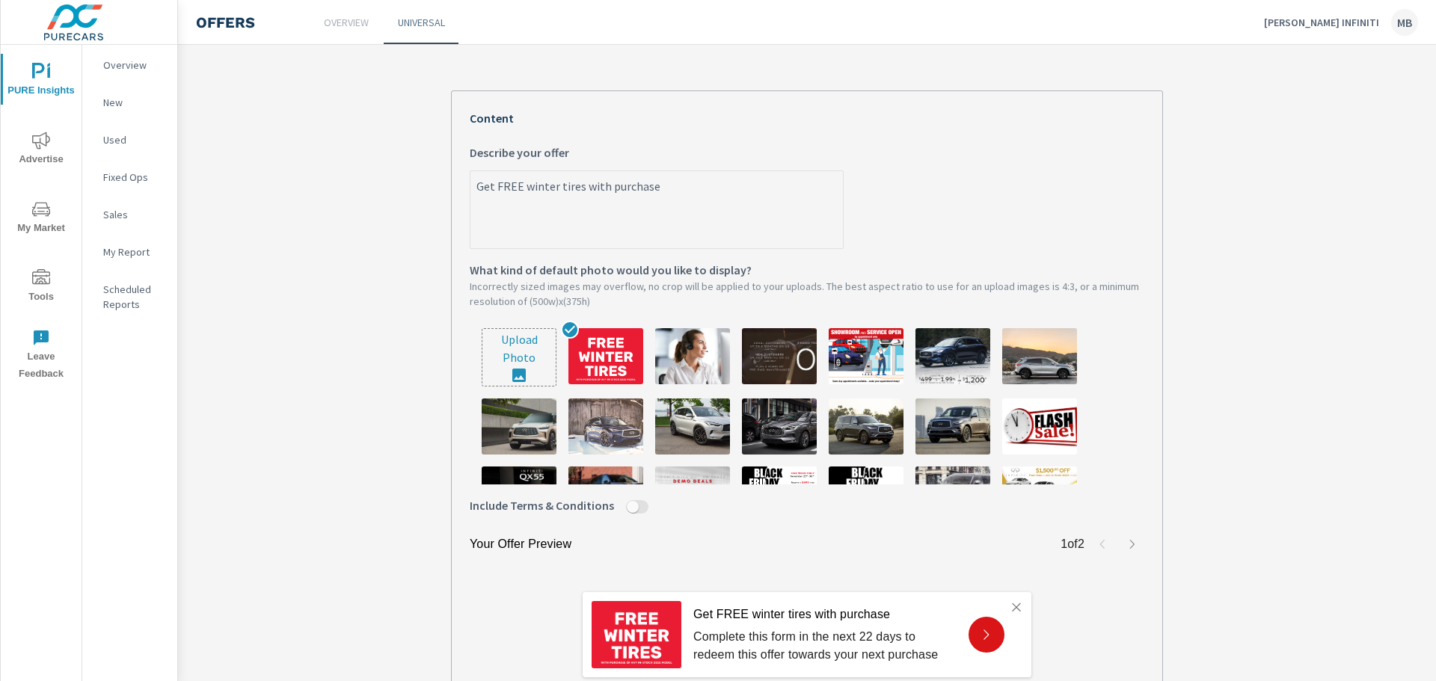
type textarea "Get FREE winter tires with purchase"
type textarea "x"
type textarea "Get FREE winter tires with purchase o"
type textarea "x"
type textarea "Get FREE winter tires with purchase of"
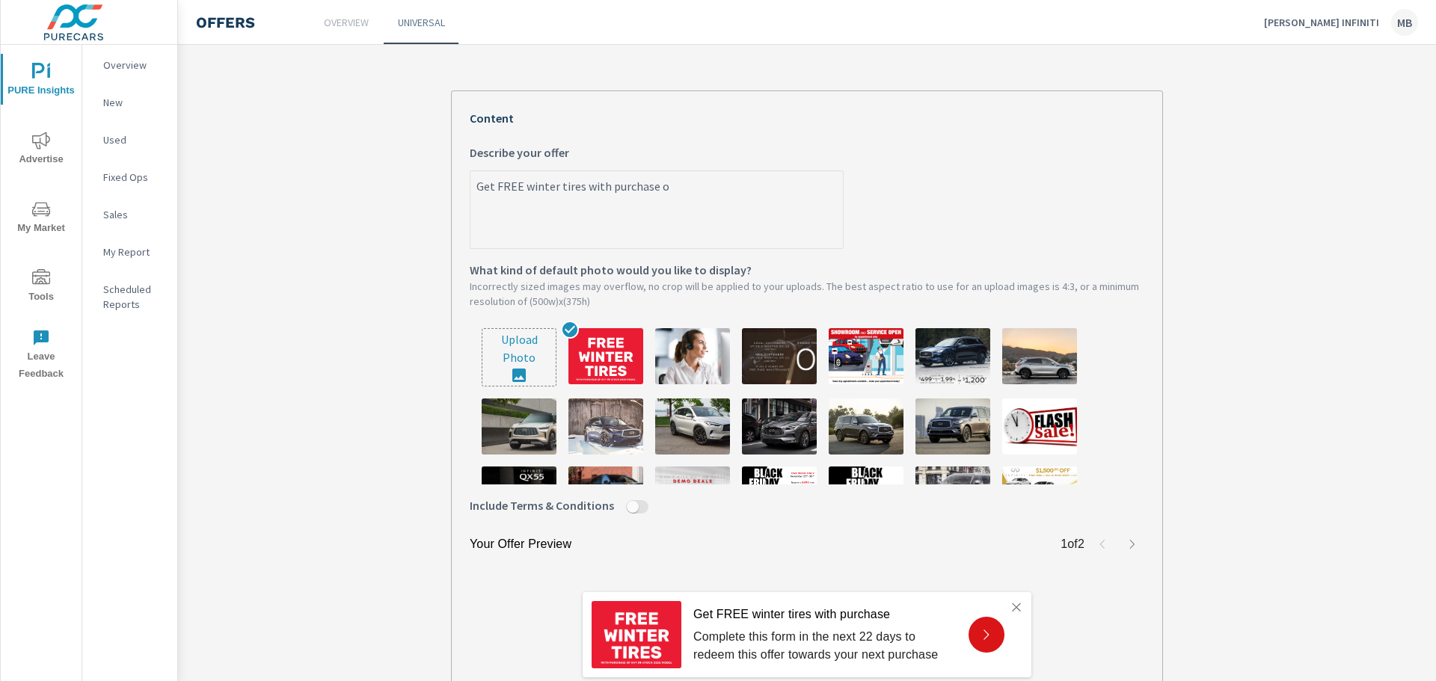
type textarea "x"
type textarea "Get FREE winter tires with purchase of"
type textarea "x"
type textarea "Get FREE winter tires with purchase of an"
type textarea "x"
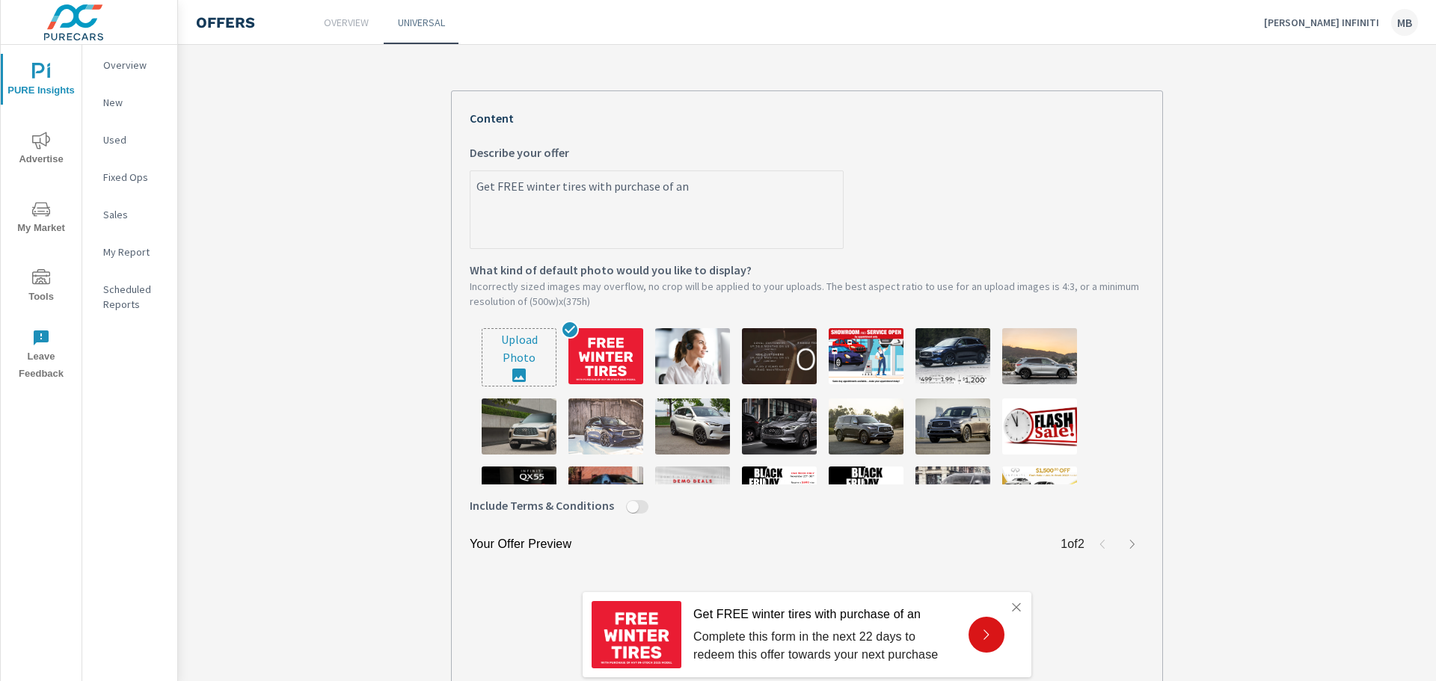
type textarea "Get FREE winter tires with purchase of any"
type textarea "x"
type textarea "Get FREE winter tires with purchase of any"
type textarea "x"
type textarea "Get FREE winter tires with purchase of any i"
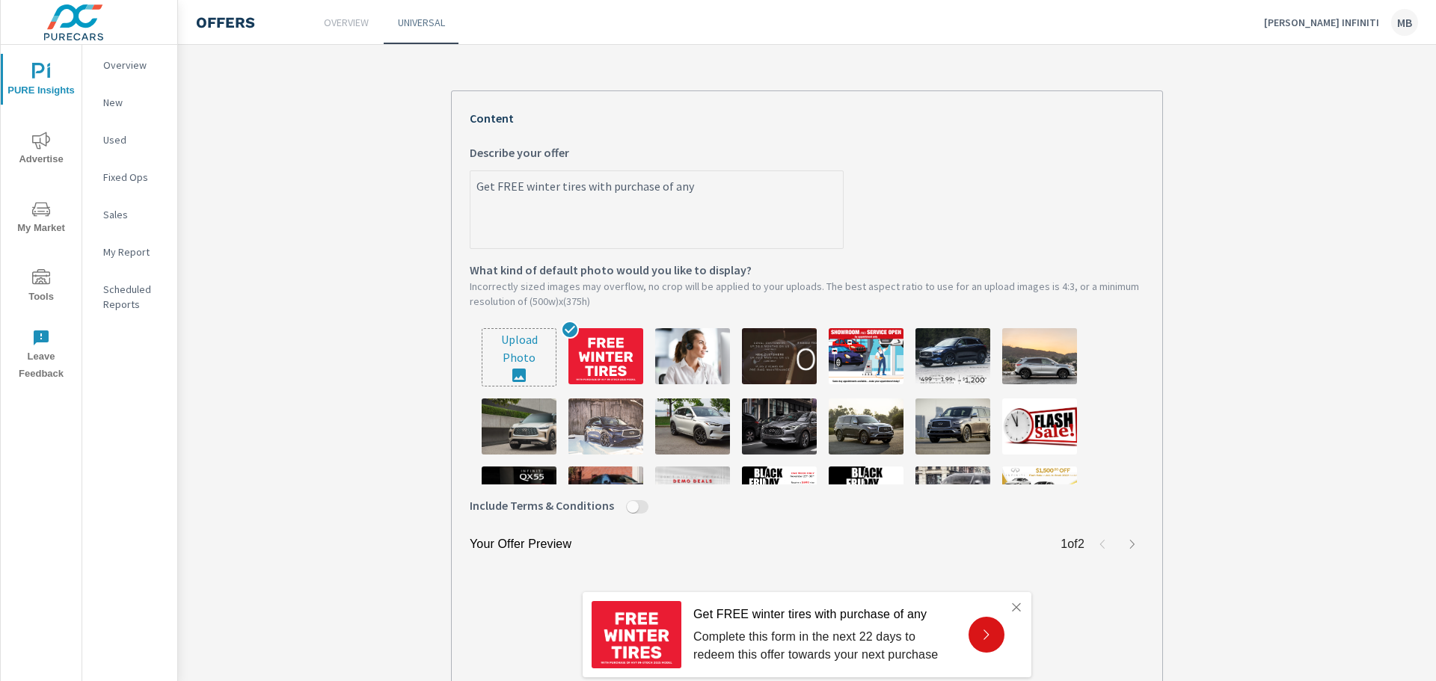
type textarea "x"
type textarea "Get FREE winter tires with purchase of any in"
type textarea "x"
type textarea "Get FREE winter tires with purchase of any in-"
type textarea "x"
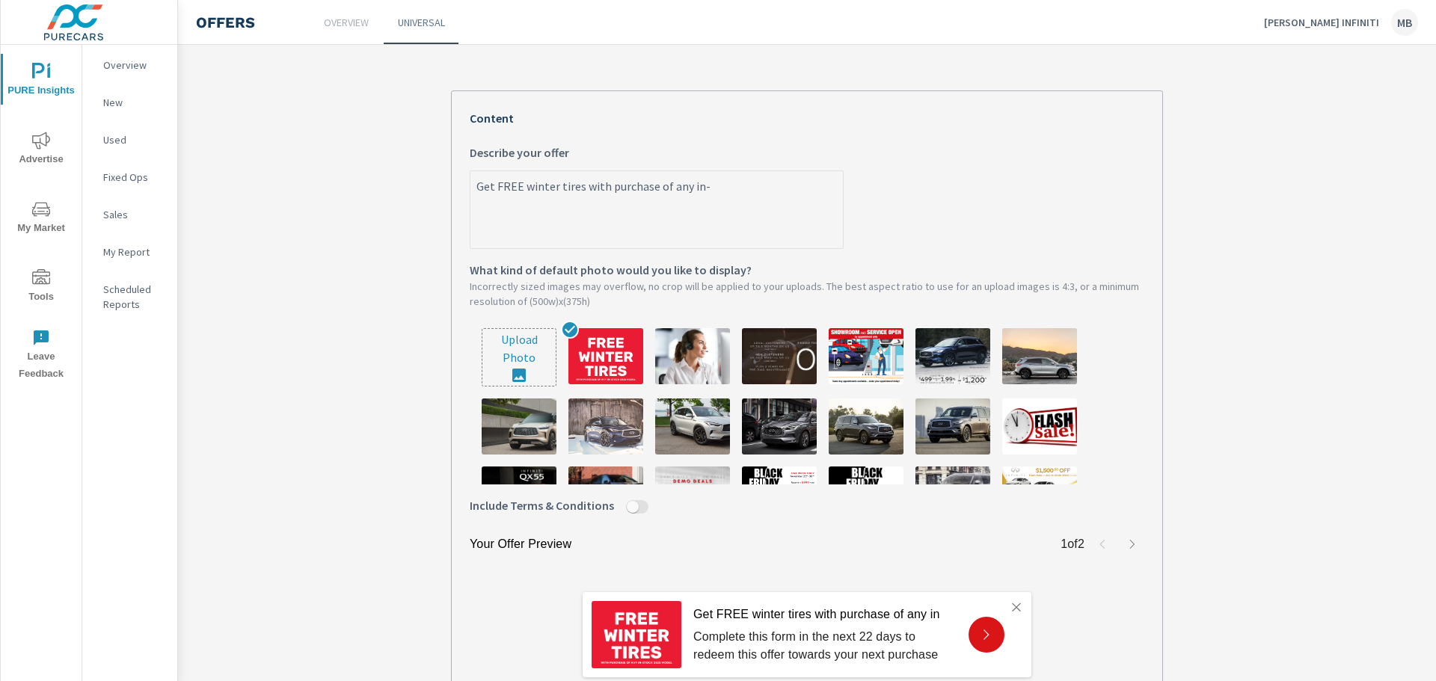
type textarea "Get FREE winter tires with purchase of any in-s"
type textarea "x"
type textarea "Get FREE winter tires with purchase of any in-st"
type textarea "x"
type textarea "Get FREE winter tires with purchase of any in-sto"
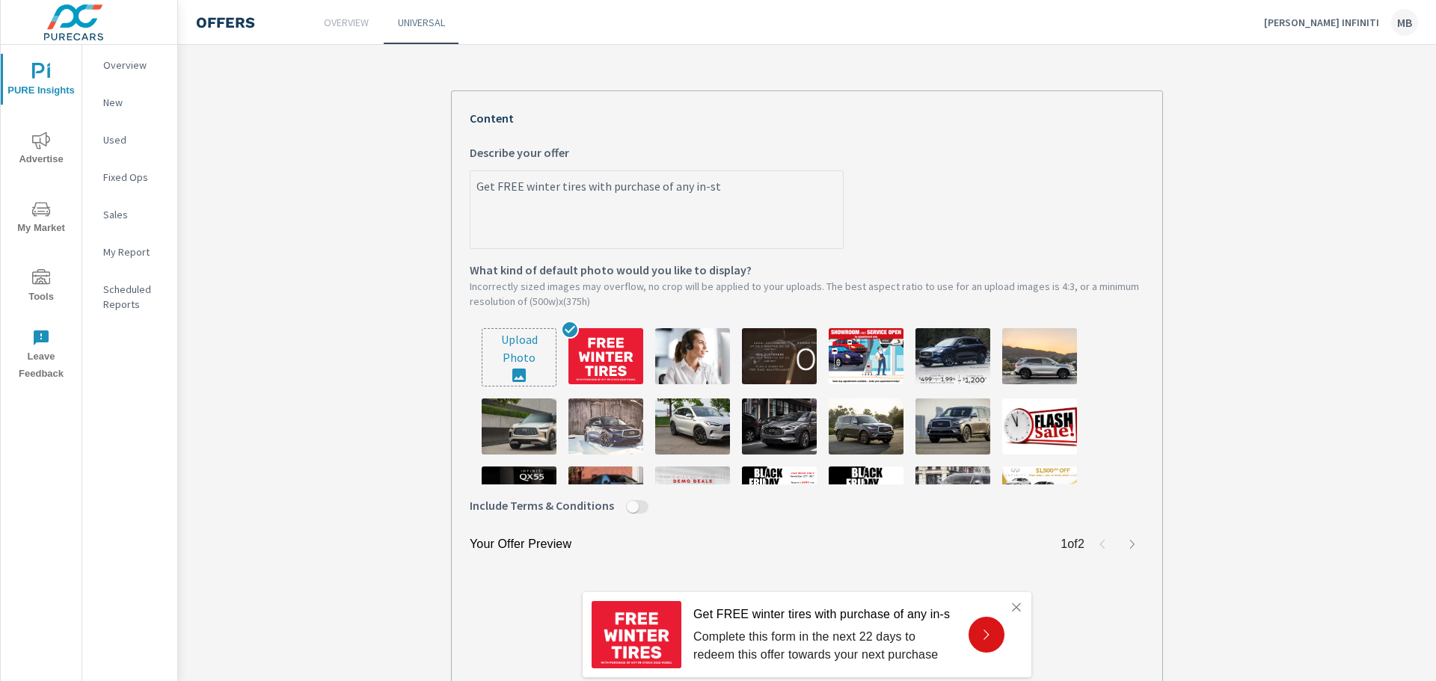
type textarea "x"
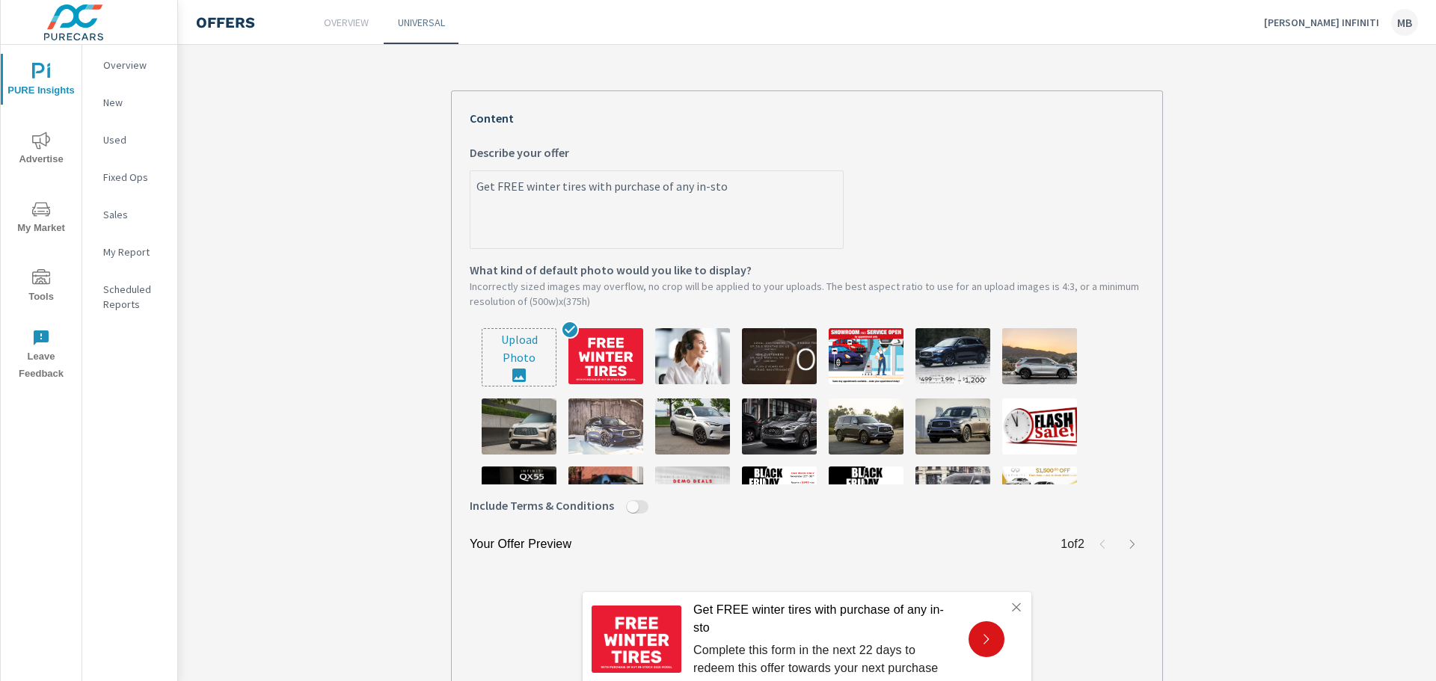
type textarea "Get FREE winter tires with purchase of any in-stoc"
type textarea "x"
type textarea "Get FREE winter tires with purchase of any in-stock"
type textarea "x"
type textarea "Get FREE winter tires with purchase of any in-stock"
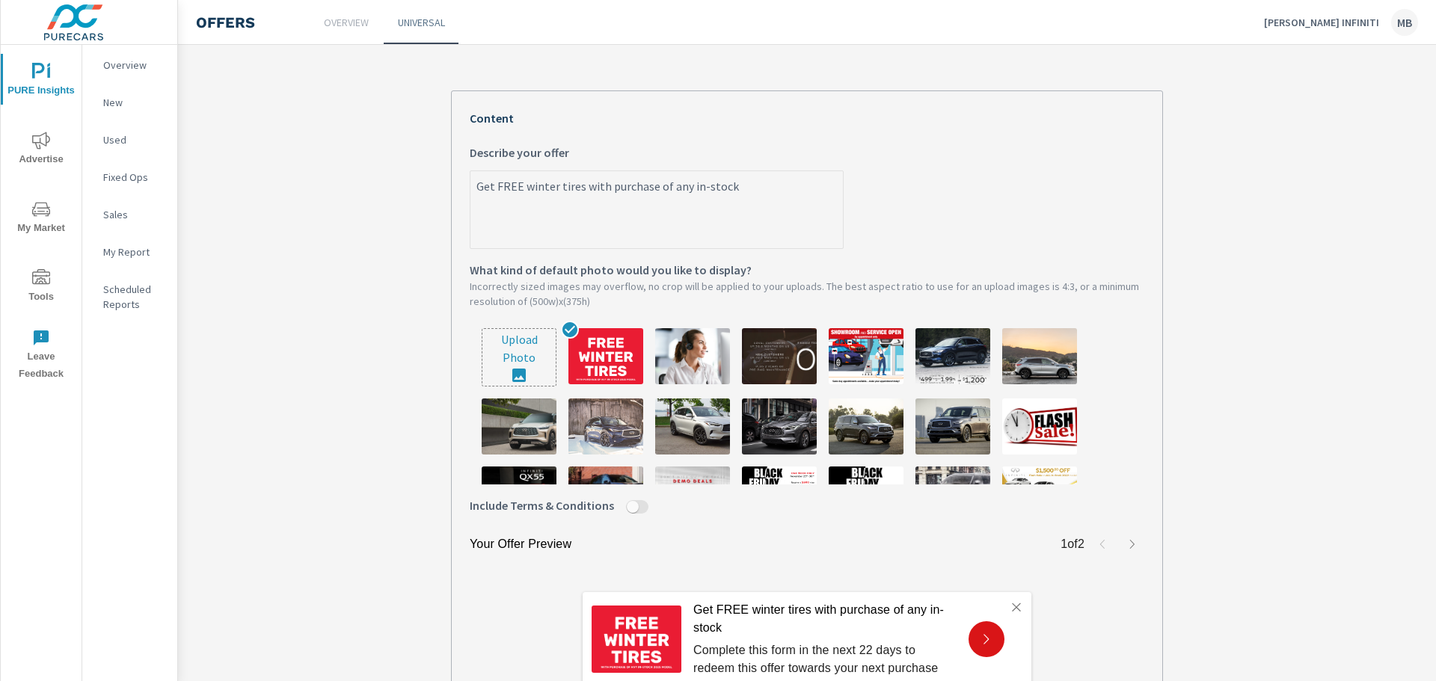
type textarea "x"
type textarea "Get FREE winter tires with purchase of any in-stock 2"
type textarea "x"
type textarea "Get FREE winter tires with purchase of any in-stock 20"
type textarea "x"
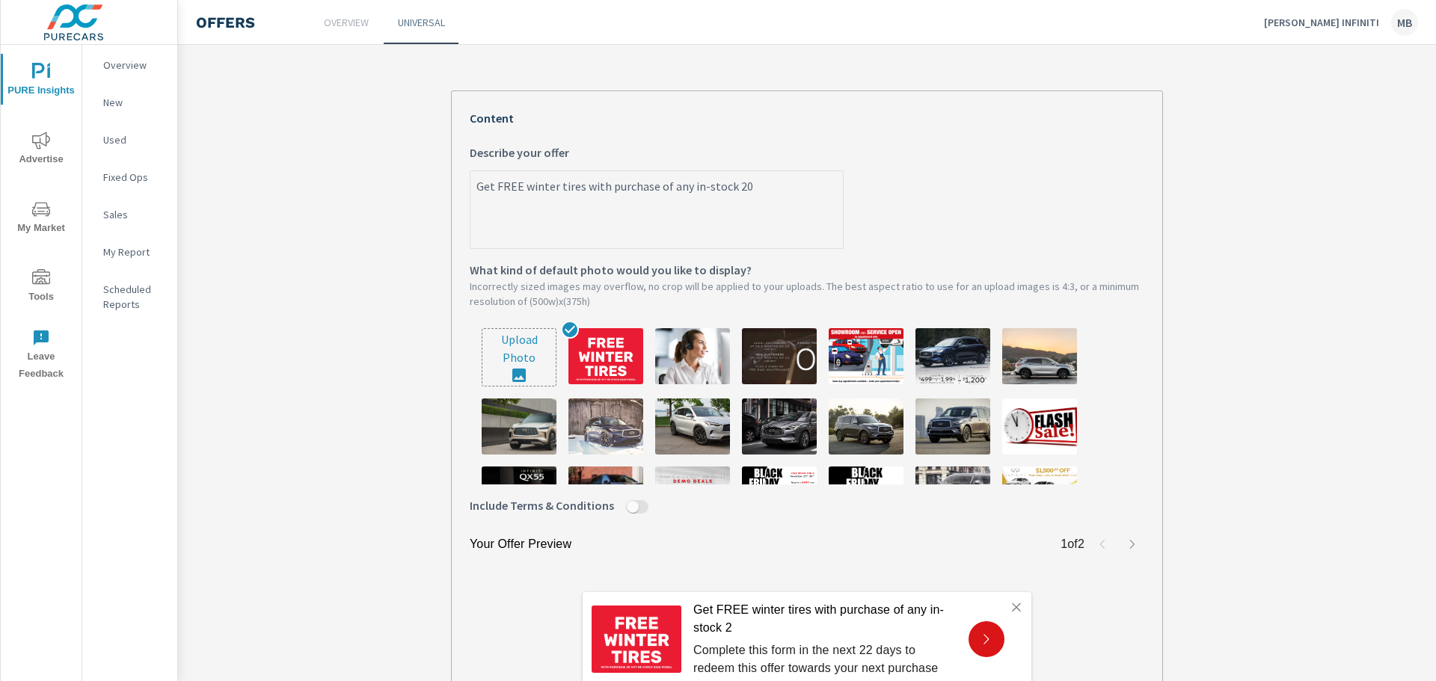
type textarea "Get FREE winter tires with purchase of any in-stock 202"
type textarea "x"
type textarea "Get FREE winter tires with purchase of any in-stock 2025"
type textarea "x"
type textarea "Get FREE winter tires with purchase of any in-stock 2025"
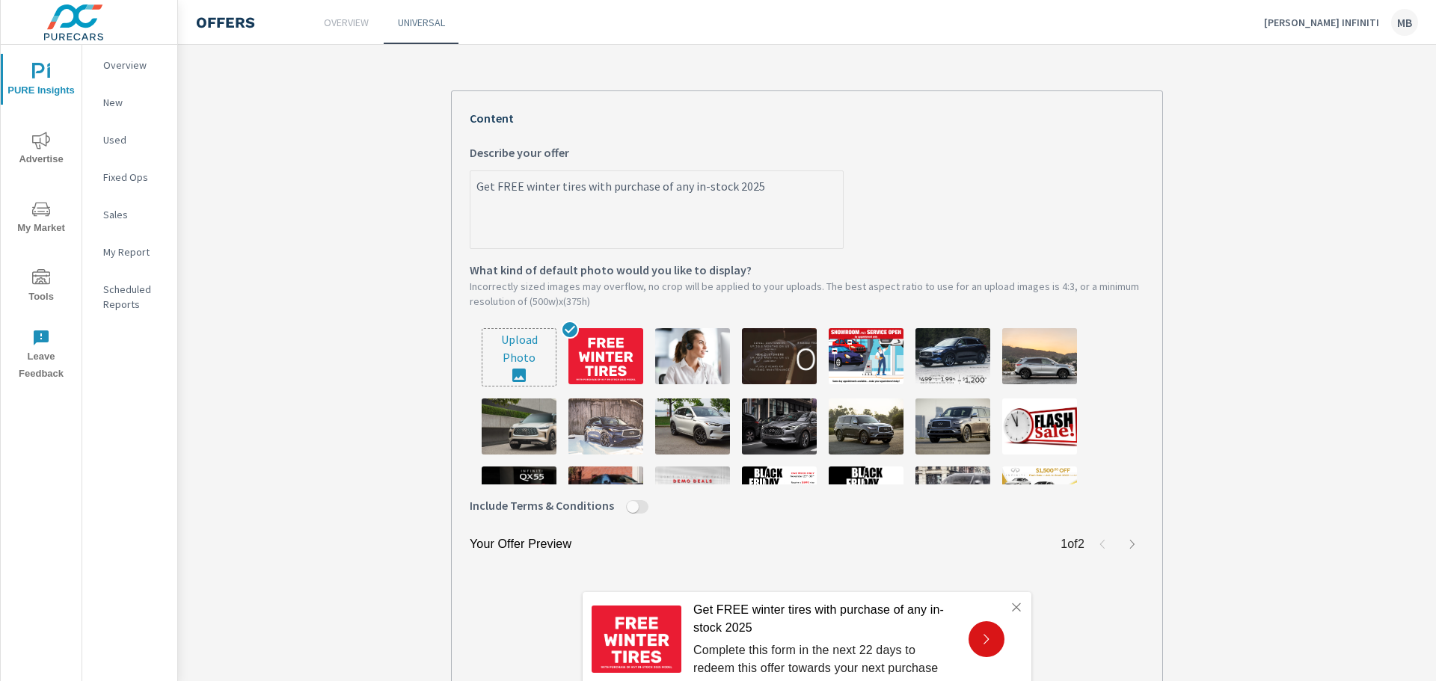
type textarea "x"
type textarea "Get FREE winter tires with purchase of any in-stock 2025 m"
type textarea "x"
type textarea "Get FREE winter tires with purchase of any in-stock 2025 mo"
type textarea "x"
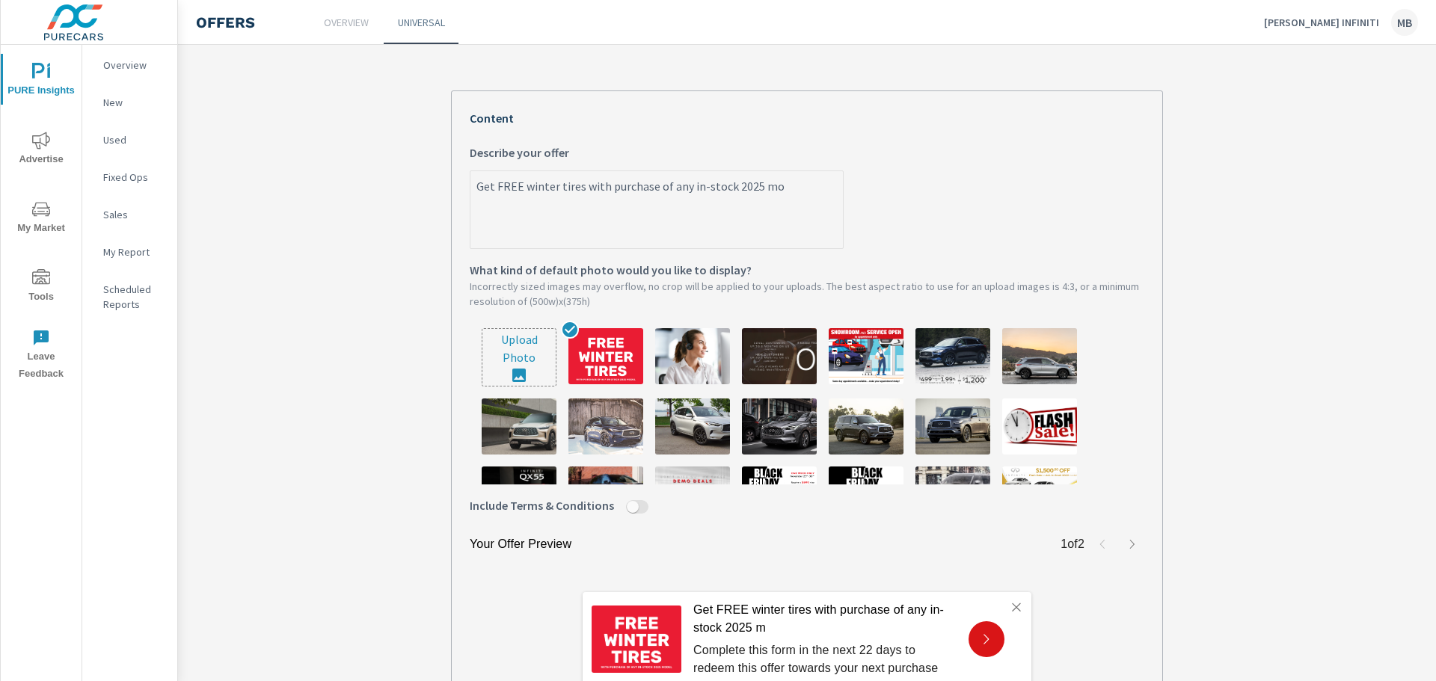
type textarea "Get FREE winter tires with purchase of any in-stock 2025 mod"
type textarea "x"
type textarea "Get FREE winter tires with purchase of any in-stock 2025 mode"
type textarea "x"
type textarea "Get FREE winter tires with purchase of any in-stock 2025 model"
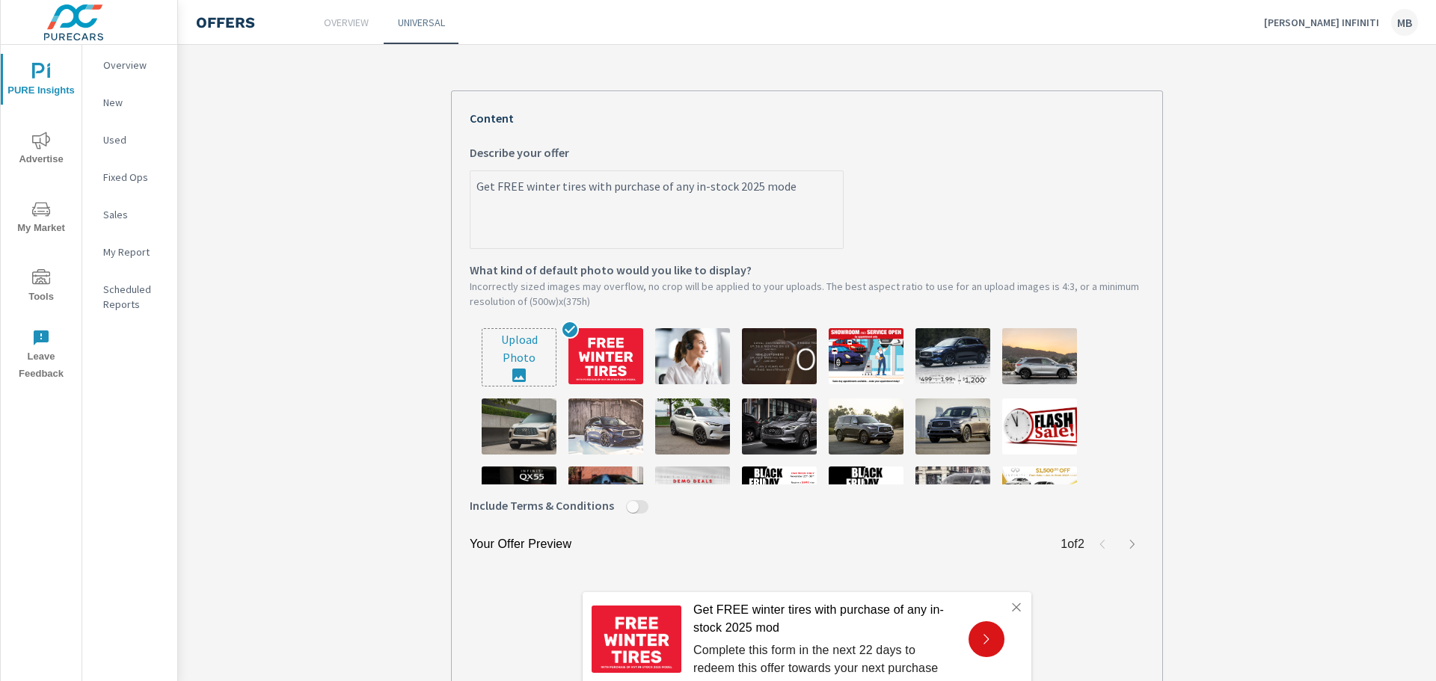
type textarea "x"
type textarea "Get FREE winter tires with purchase of any in-stock 2025 model!"
type textarea "x"
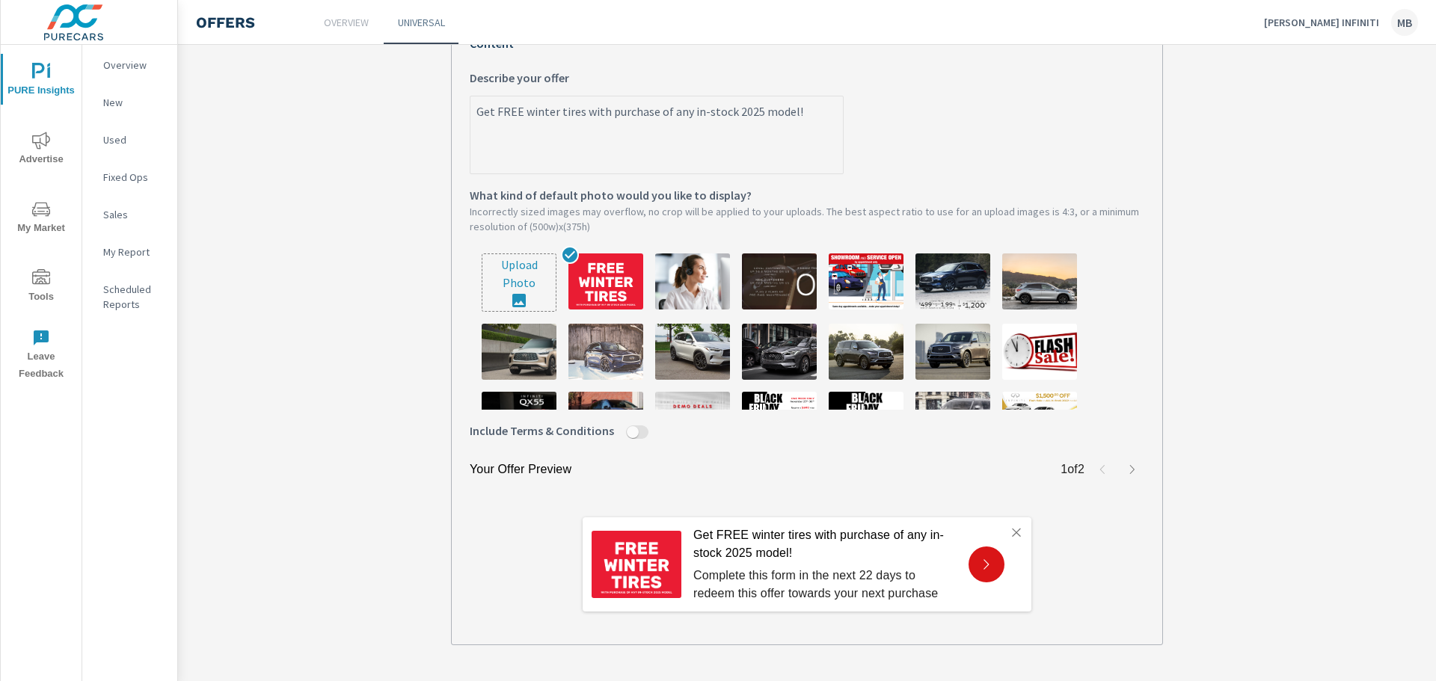
click at [679, 116] on textarea "Get FREE winter tires with purchase of any in-stock 2025 model!" at bounding box center [656, 136] width 373 height 75
type textarea "Get FREE winter tires with purchase of any in-stock 2025 model!"
type textarea "x"
type textarea "Get FREE winter tires with purchase of any n in-stock 2025 model!"
type textarea "x"
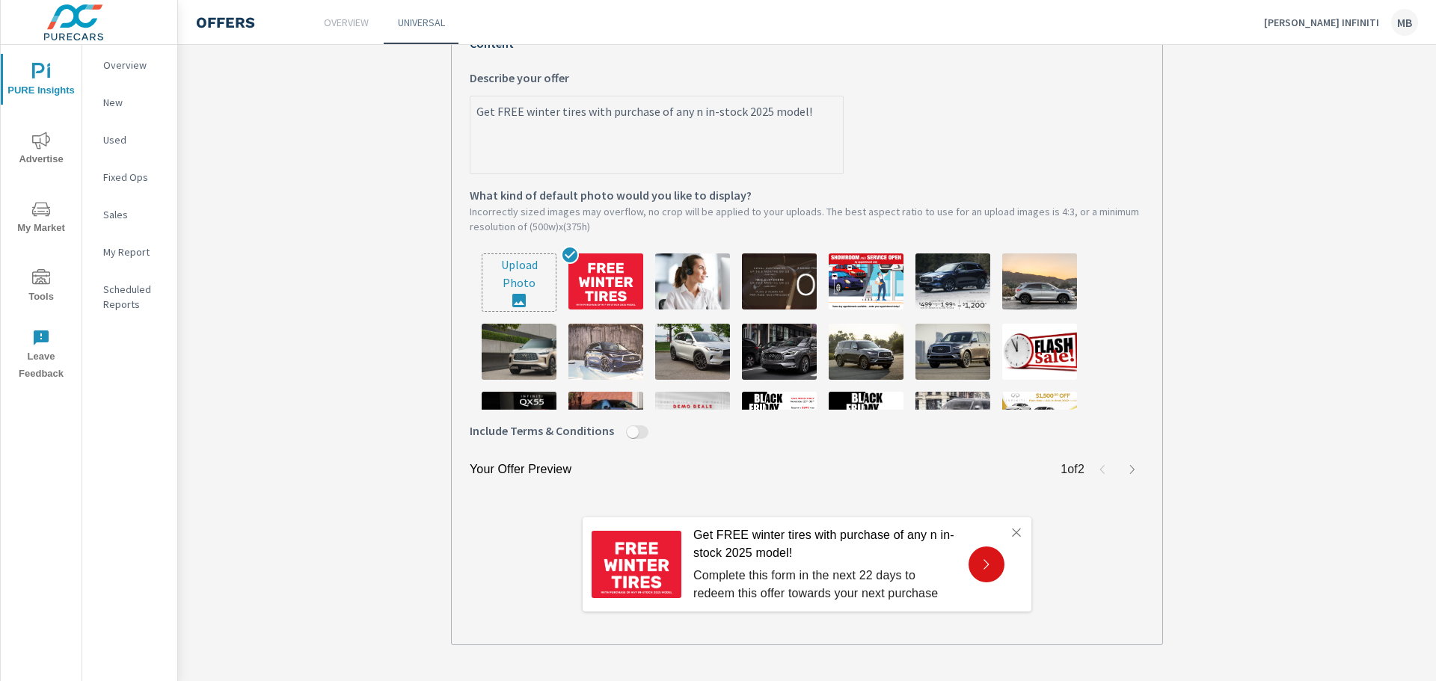
type textarea "Get FREE winter tires with purchase of any ne in-stock 2025 model!"
type textarea "x"
type textarea "Get FREE winter tires with purchase of any new in-stock 2025 model!"
type textarea "x"
click at [822, 113] on textarea "Get FREE winter tires with purchase of any new in-stock 2025 model!" at bounding box center [656, 136] width 373 height 75
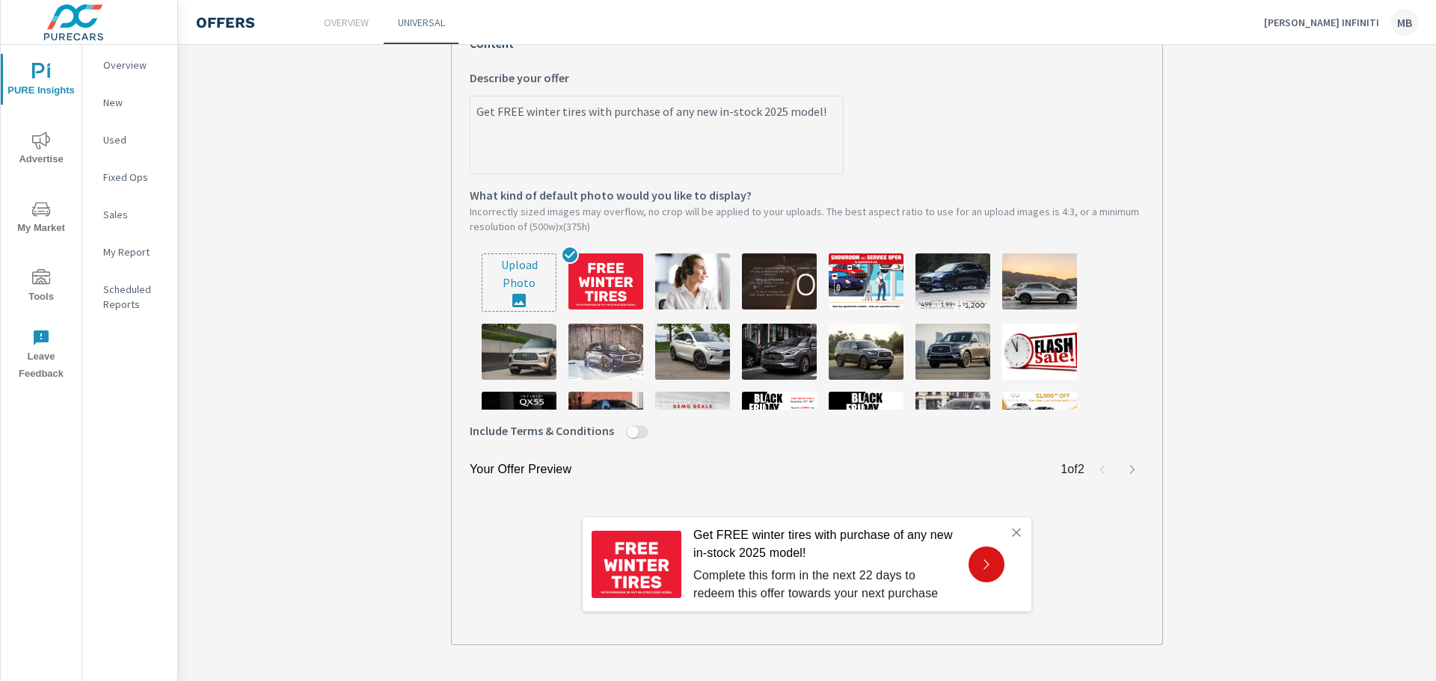
scroll to position [440, 0]
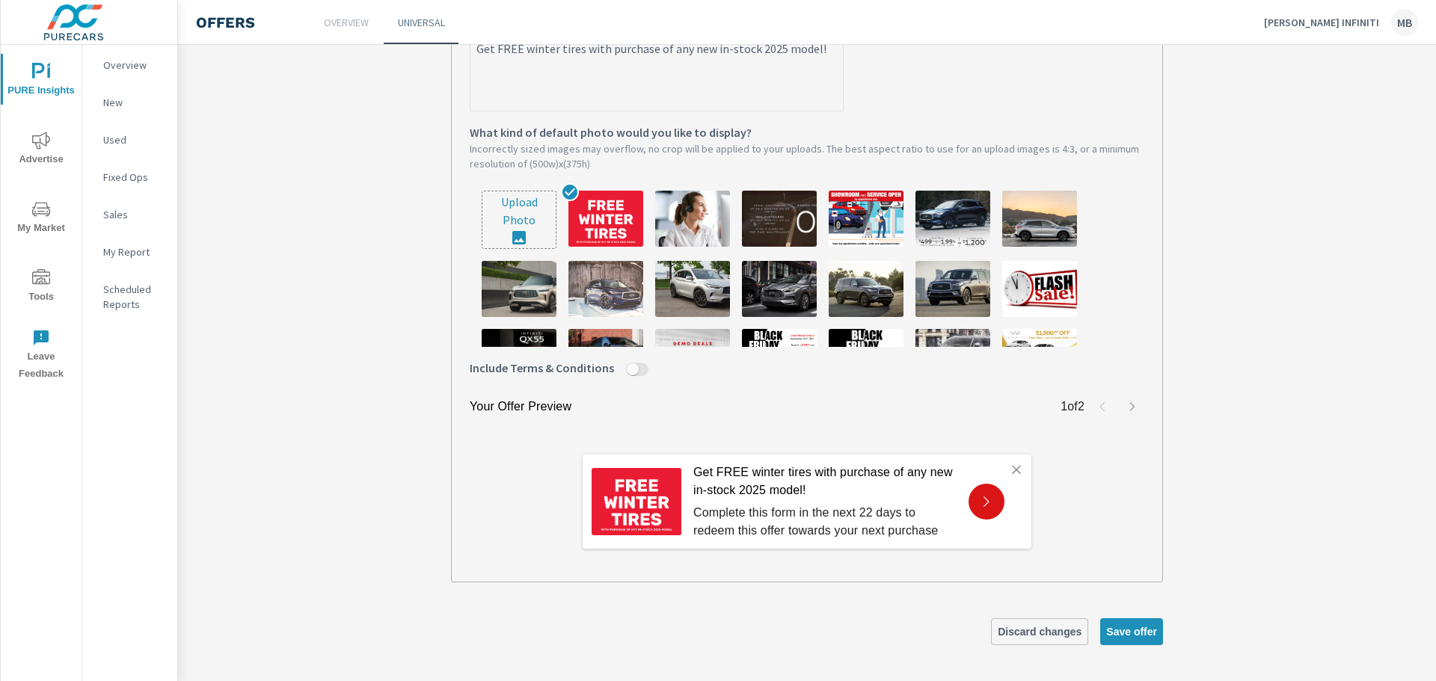
type textarea "Get FREE winter tires with purchase of any new in-stock 2025 model!"
type textarea "x"
click at [1047, 634] on span "Discard changes" at bounding box center [1040, 631] width 84 height 13
type textarea "Get $15,000 OFF any 2025 QX80 demo vehicle!"
type textarea "x"
